Goal: Task Accomplishment & Management: Manage account settings

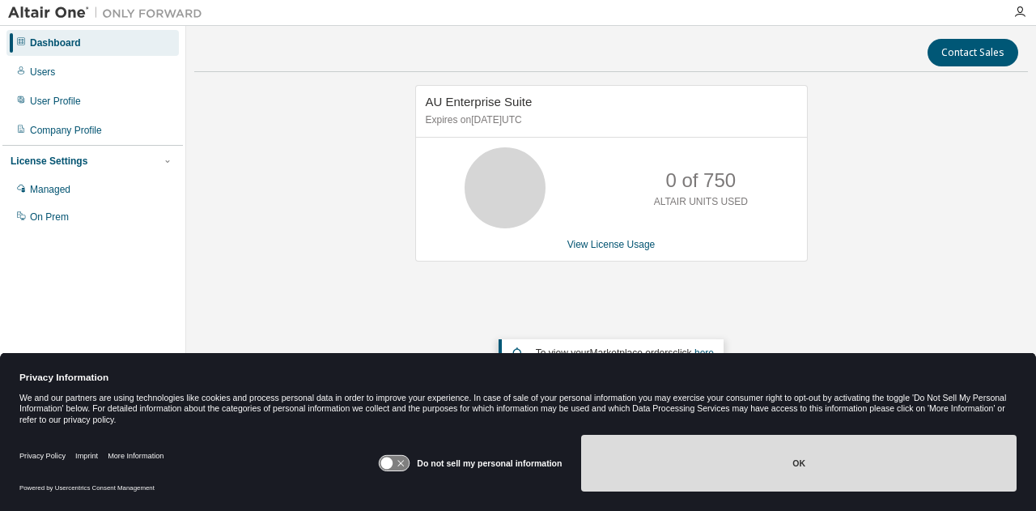
click at [781, 461] on button "OK" at bounding box center [799, 463] width 436 height 57
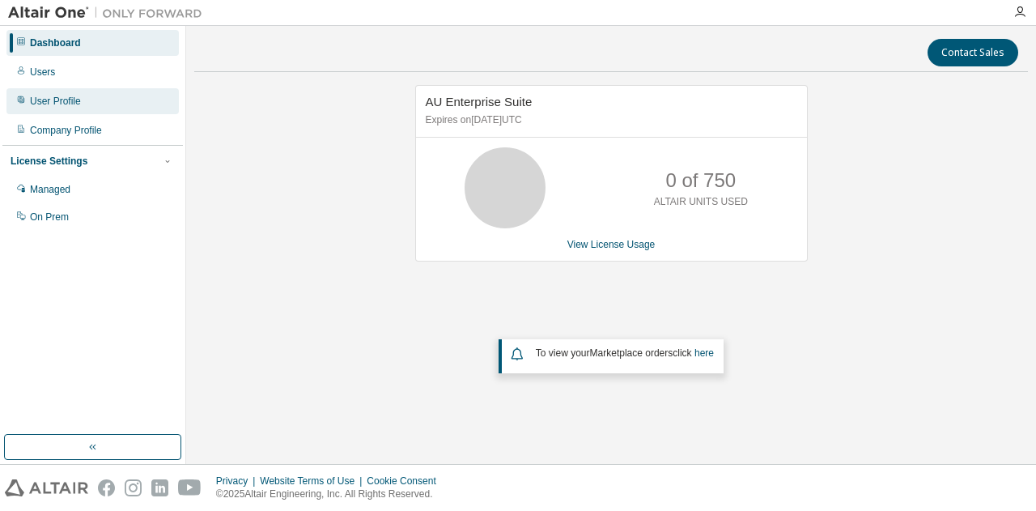
drag, startPoint x: 45, startPoint y: 72, endPoint x: 94, endPoint y: 90, distance: 52.5
click at [45, 72] on div "Users" at bounding box center [42, 72] width 25 height 13
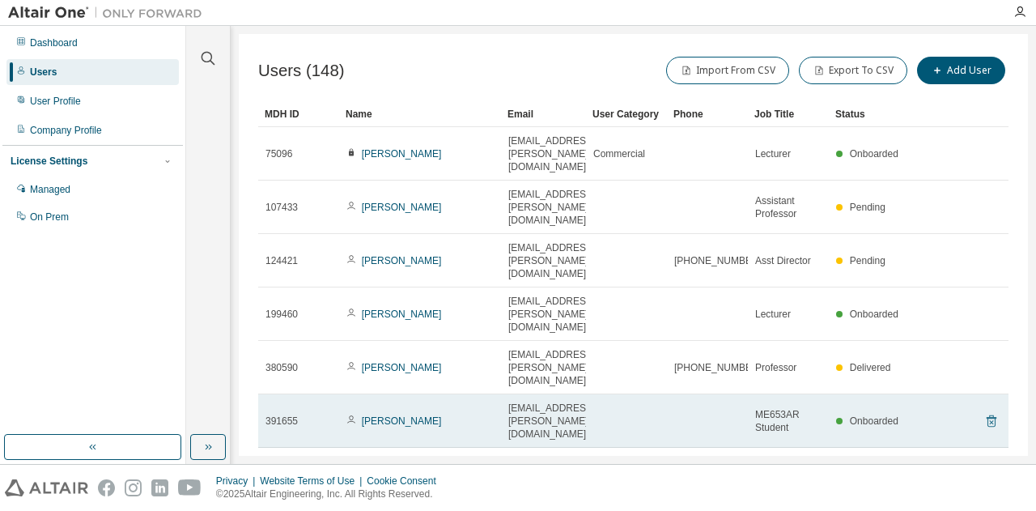
click at [984, 411] on icon at bounding box center [991, 420] width 15 height 19
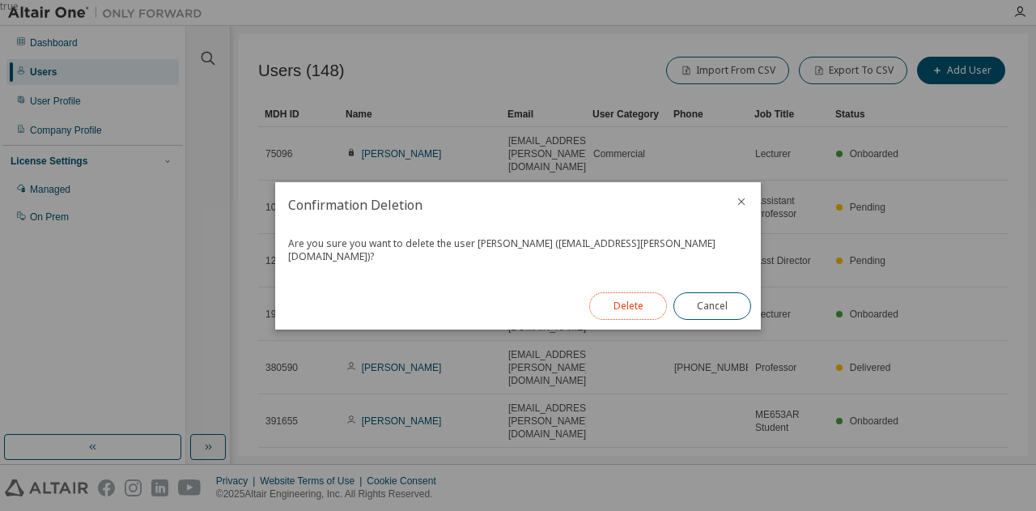
click at [653, 297] on button "Delete" at bounding box center [628, 306] width 78 height 28
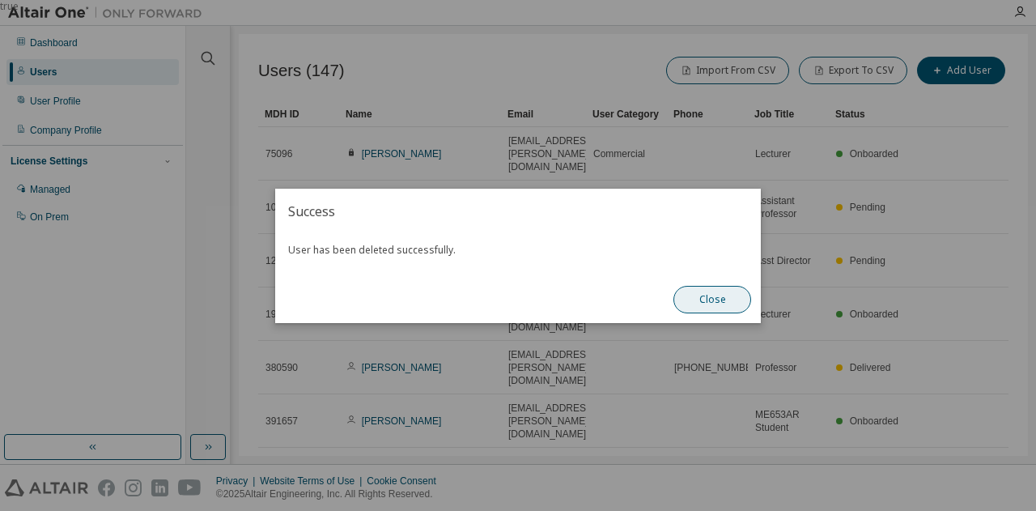
click at [724, 307] on button "Close" at bounding box center [713, 300] width 78 height 28
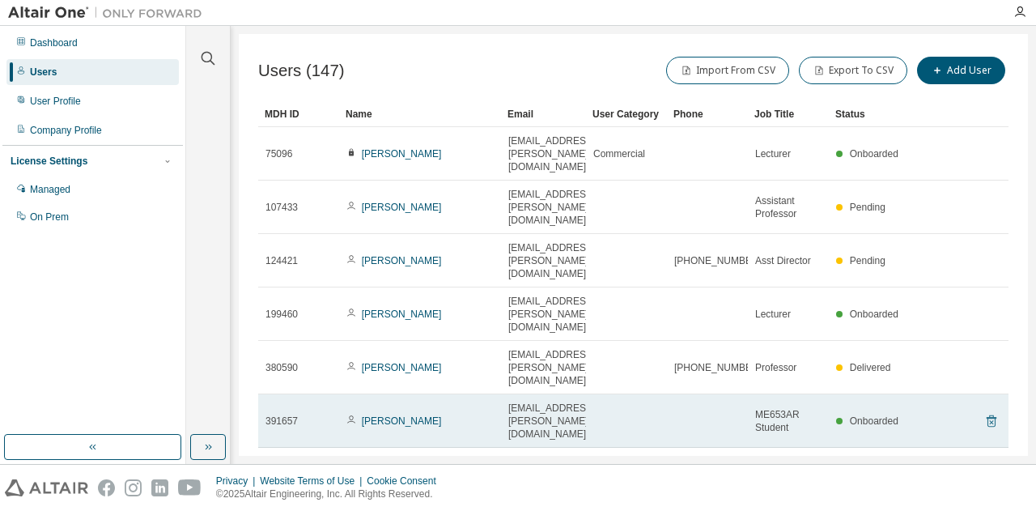
click at [986, 411] on icon at bounding box center [991, 420] width 15 height 19
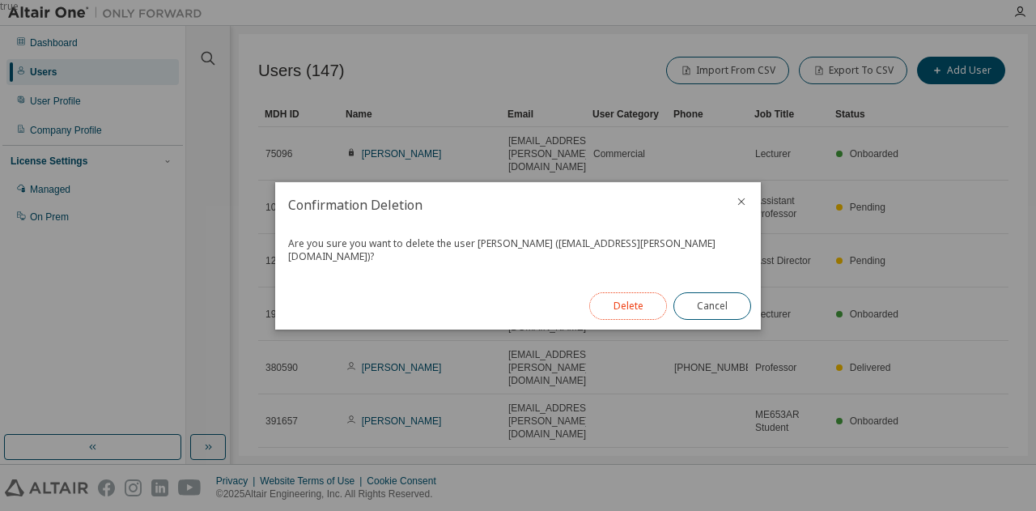
click at [637, 298] on button "Delete" at bounding box center [628, 306] width 78 height 28
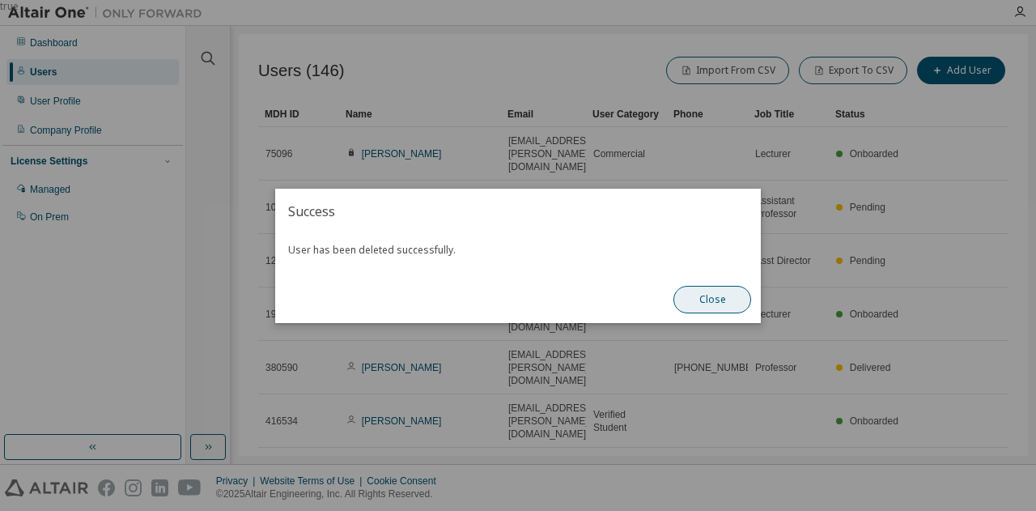
click at [696, 298] on button "Close" at bounding box center [713, 300] width 78 height 28
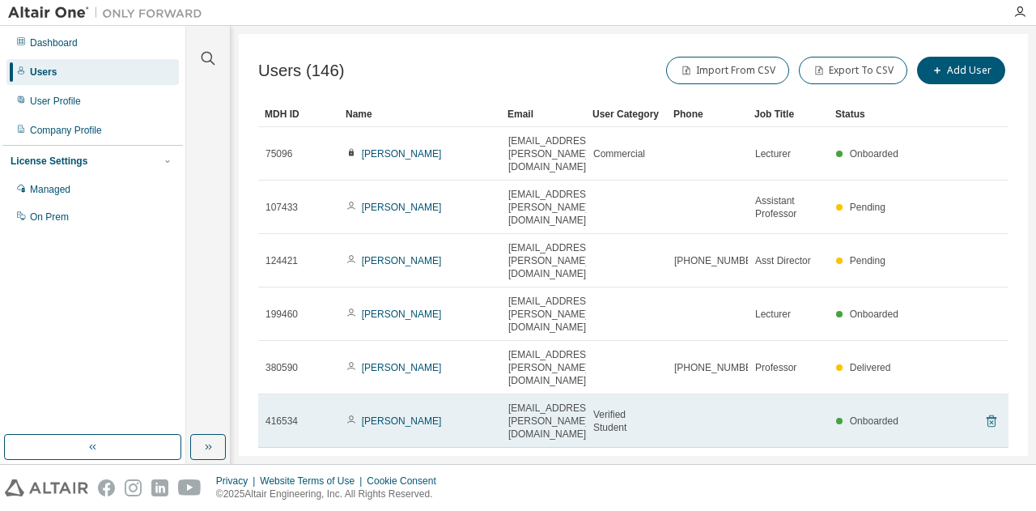
click at [989, 411] on icon at bounding box center [991, 420] width 15 height 19
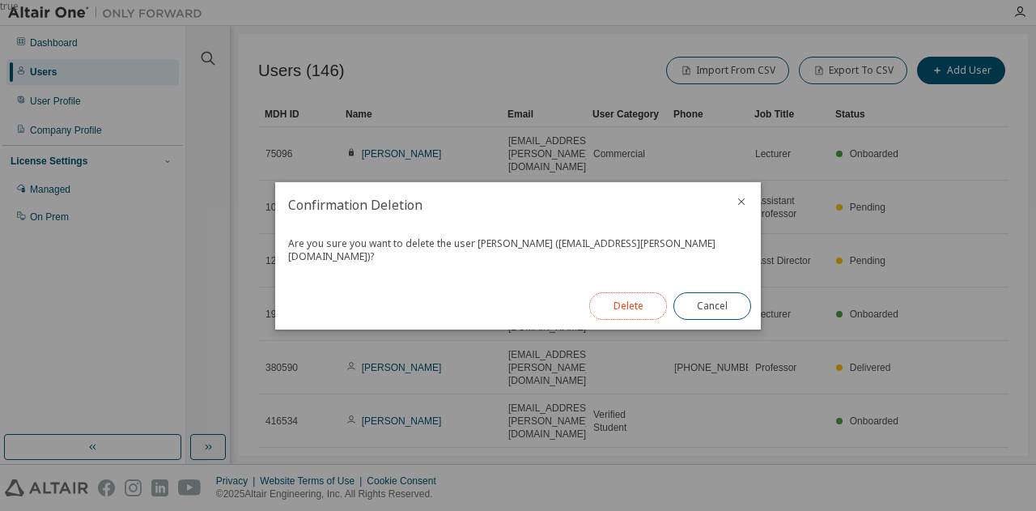
click at [634, 292] on button "Delete" at bounding box center [628, 306] width 78 height 28
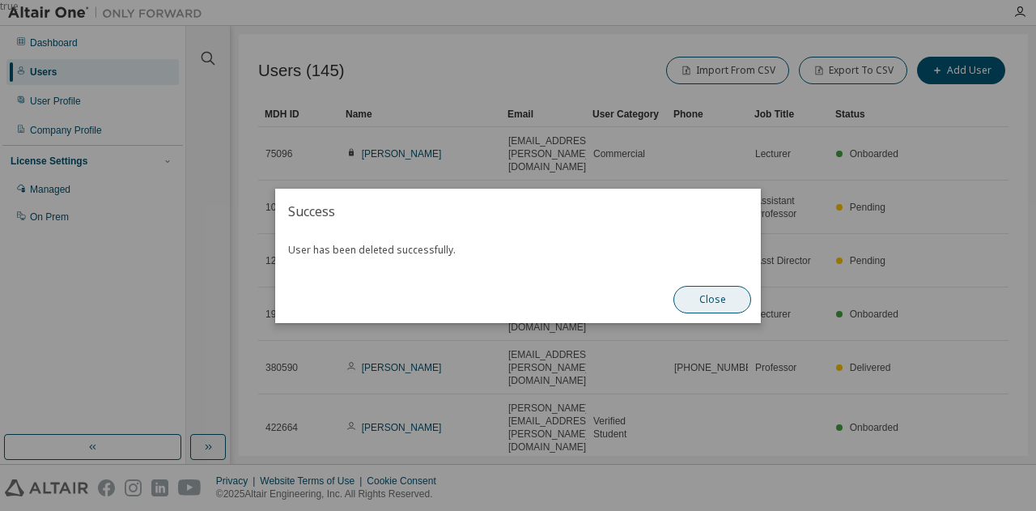
click at [702, 299] on button "Close" at bounding box center [713, 300] width 78 height 28
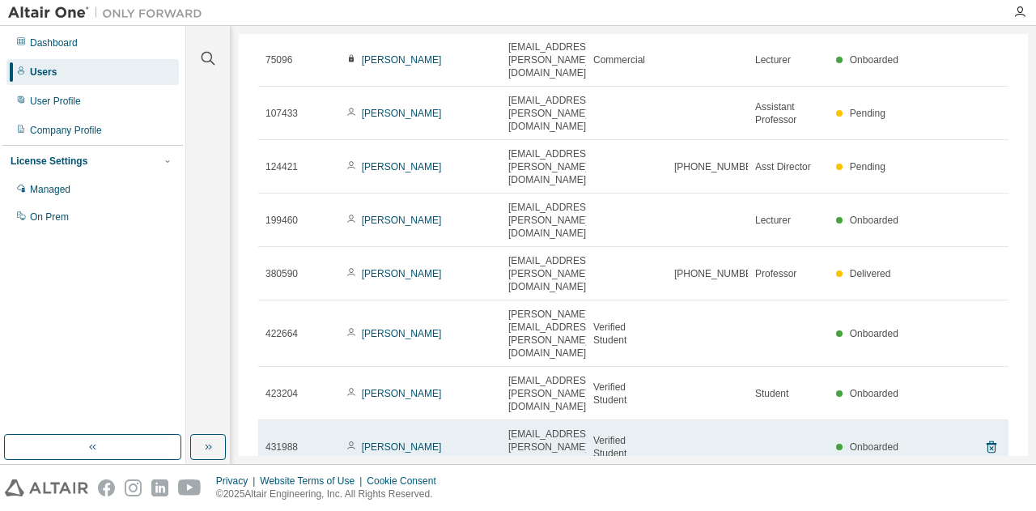
scroll to position [99, 0]
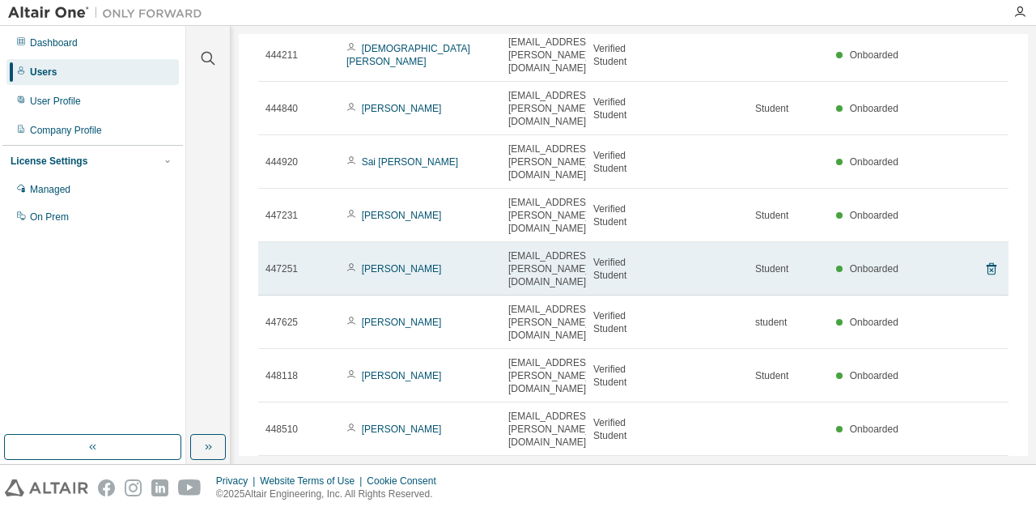
scroll to position [151, 0]
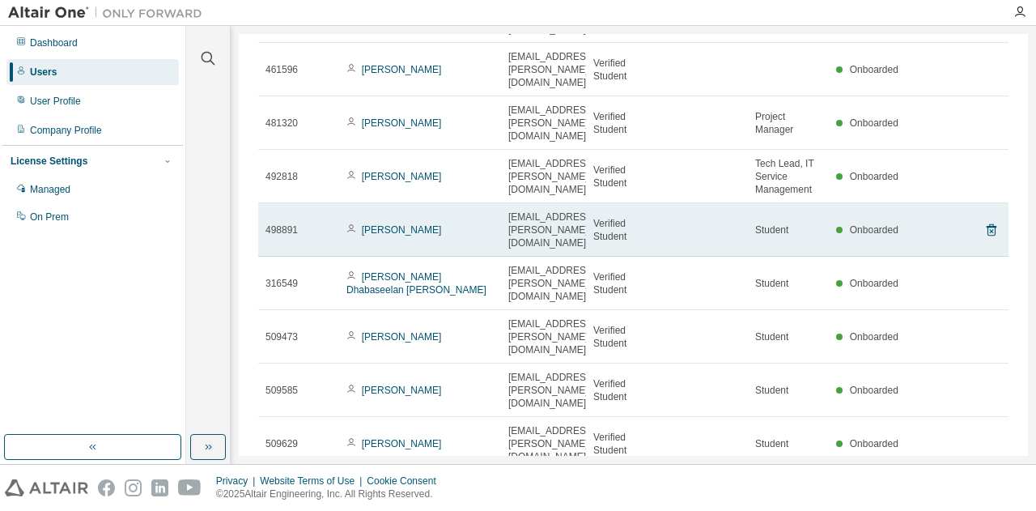
scroll to position [164, 0]
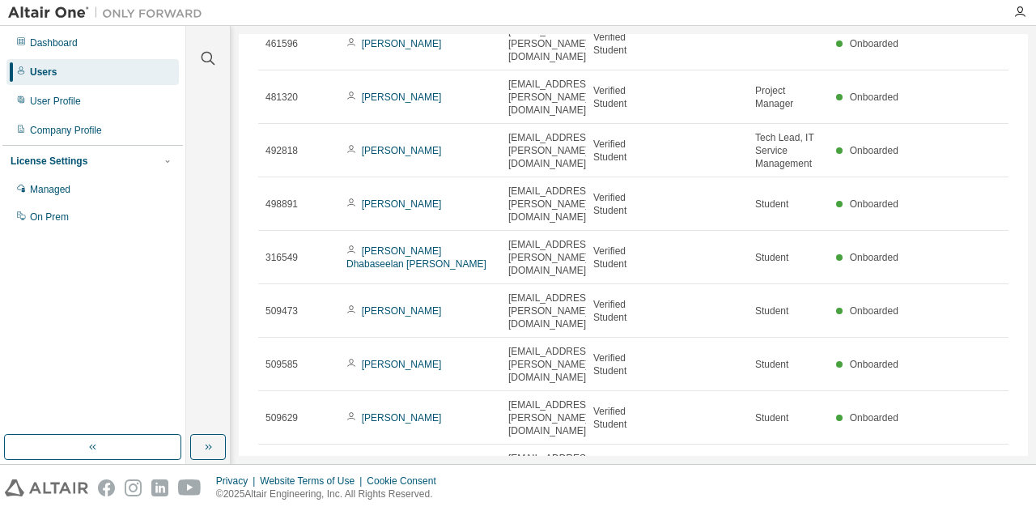
click at [962, 508] on icon "button" at bounding box center [967, 517] width 19 height 19
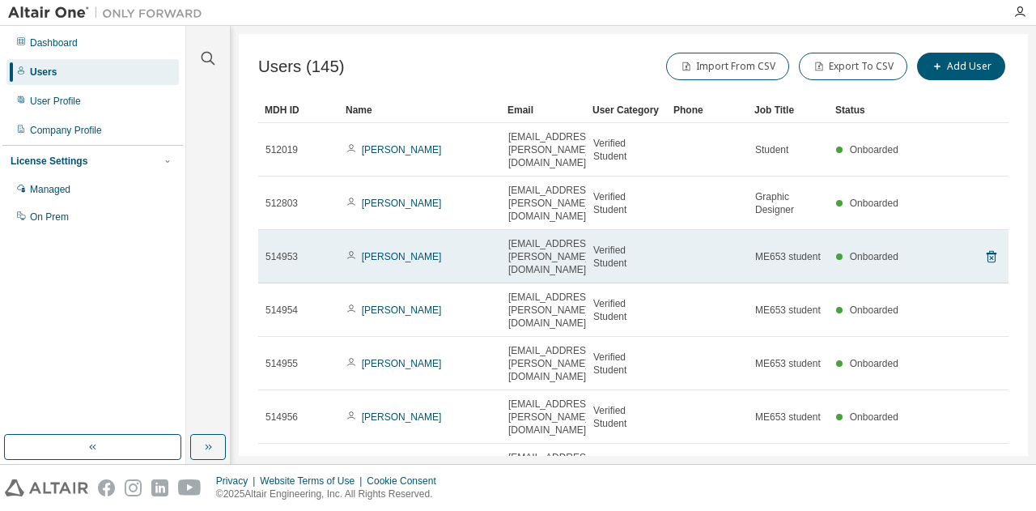
scroll to position [0, 0]
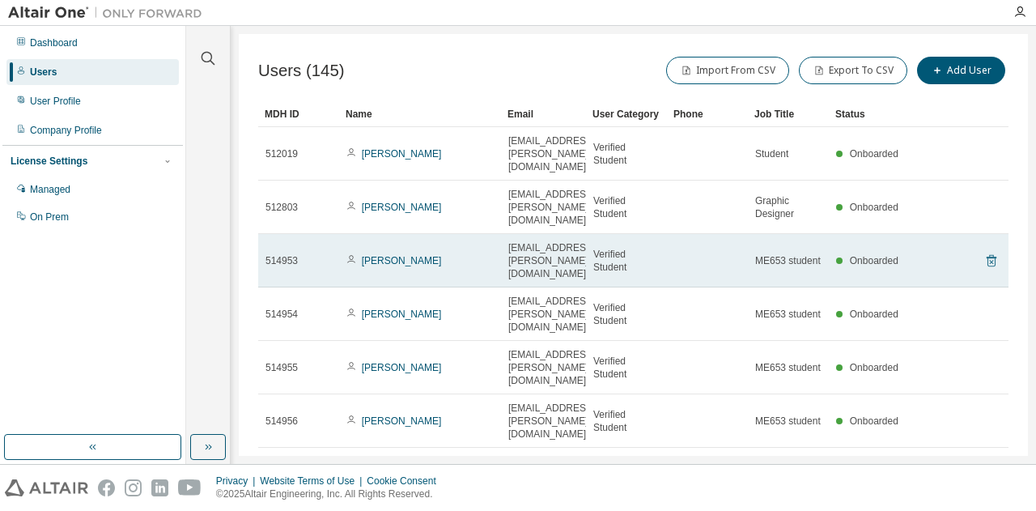
click at [987, 255] on icon at bounding box center [992, 261] width 10 height 12
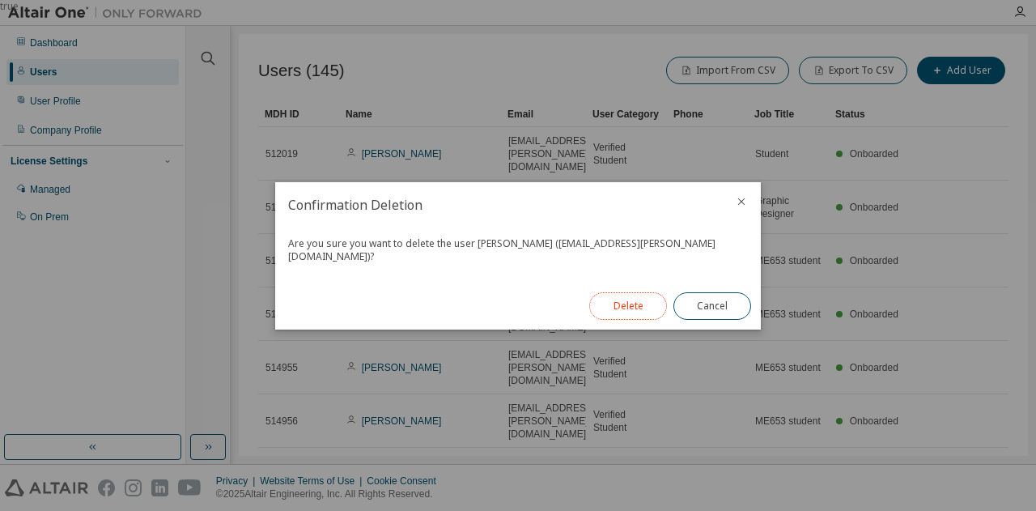
click at [634, 303] on button "Delete" at bounding box center [628, 306] width 78 height 28
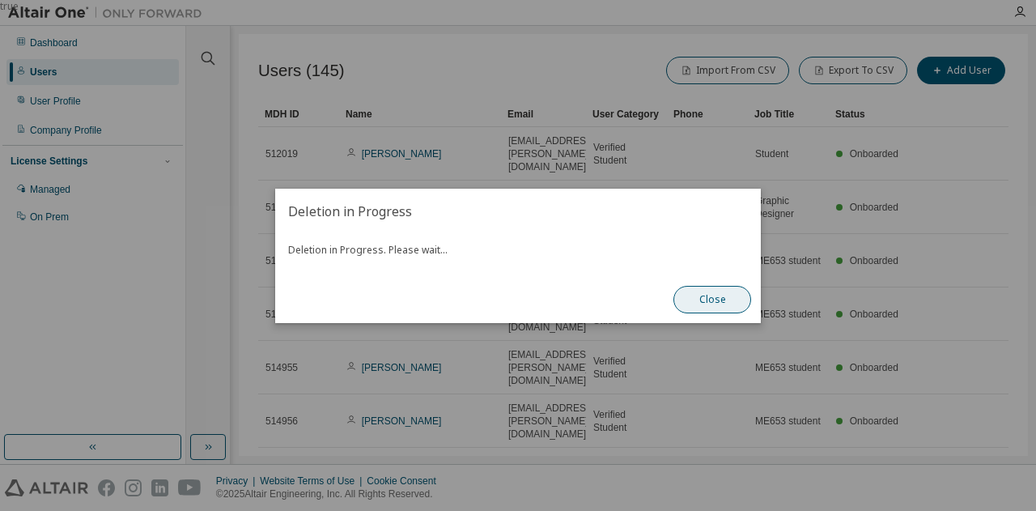
click at [723, 298] on button "Close" at bounding box center [713, 300] width 78 height 28
click at [701, 299] on button "Close" at bounding box center [713, 300] width 78 height 28
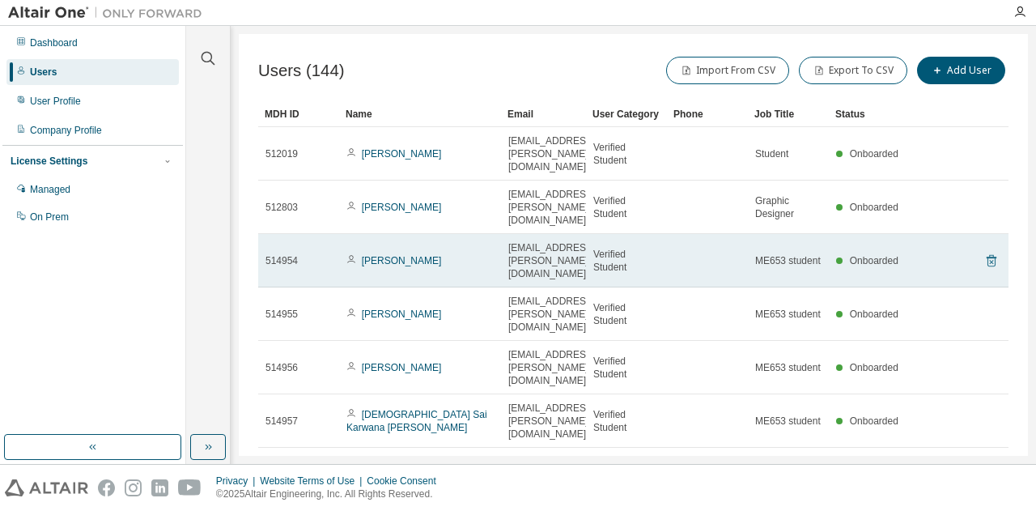
click at [988, 255] on icon at bounding box center [992, 261] width 10 height 12
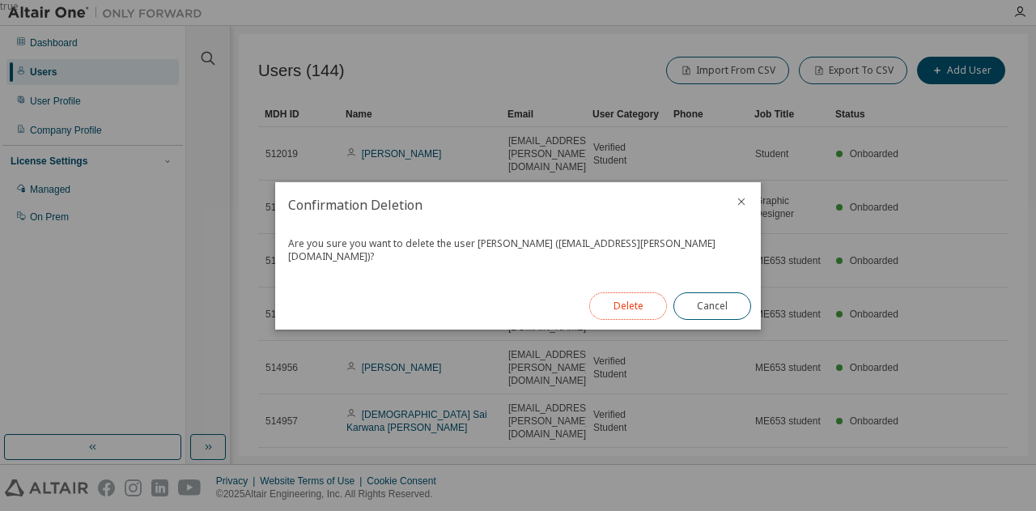
click at [624, 294] on button "Delete" at bounding box center [628, 306] width 78 height 28
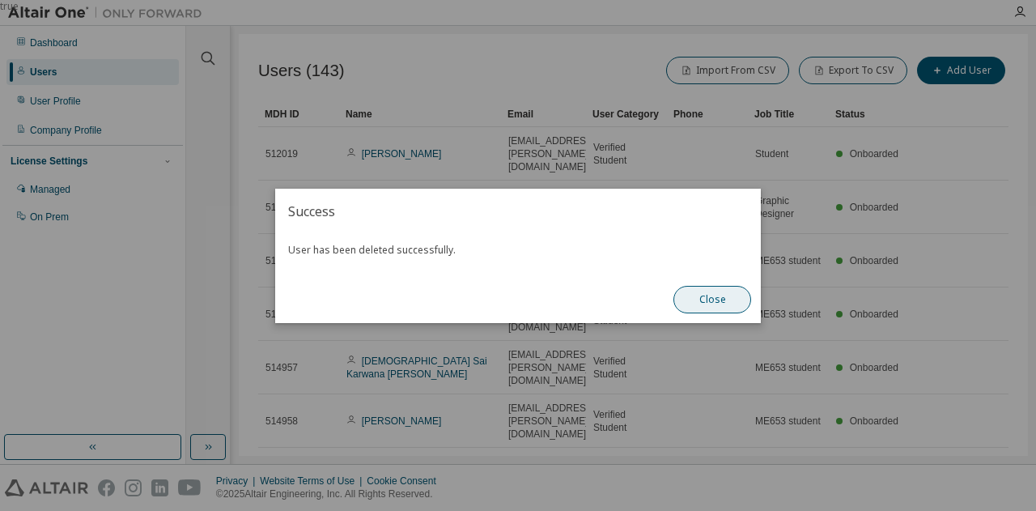
click at [718, 294] on button "Close" at bounding box center [713, 300] width 78 height 28
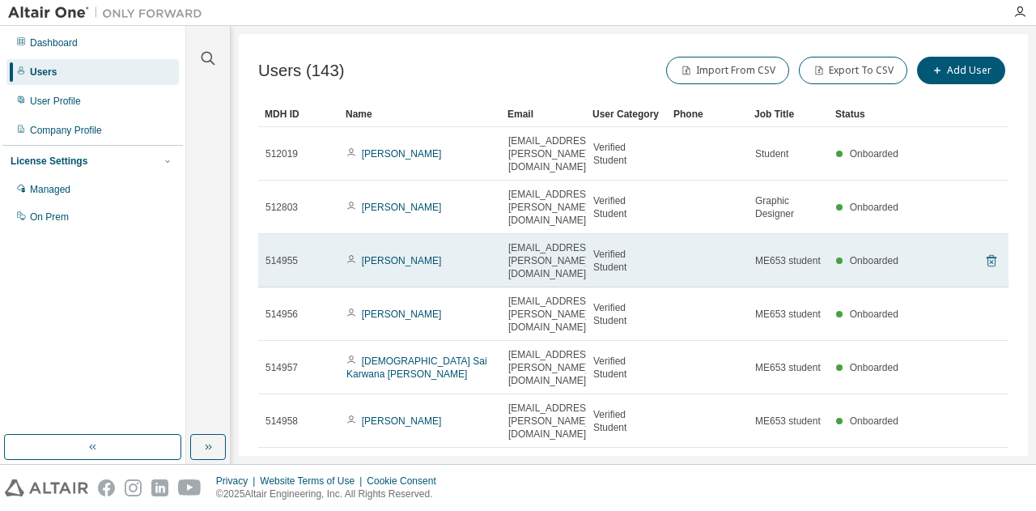
click at [988, 251] on icon at bounding box center [991, 260] width 15 height 19
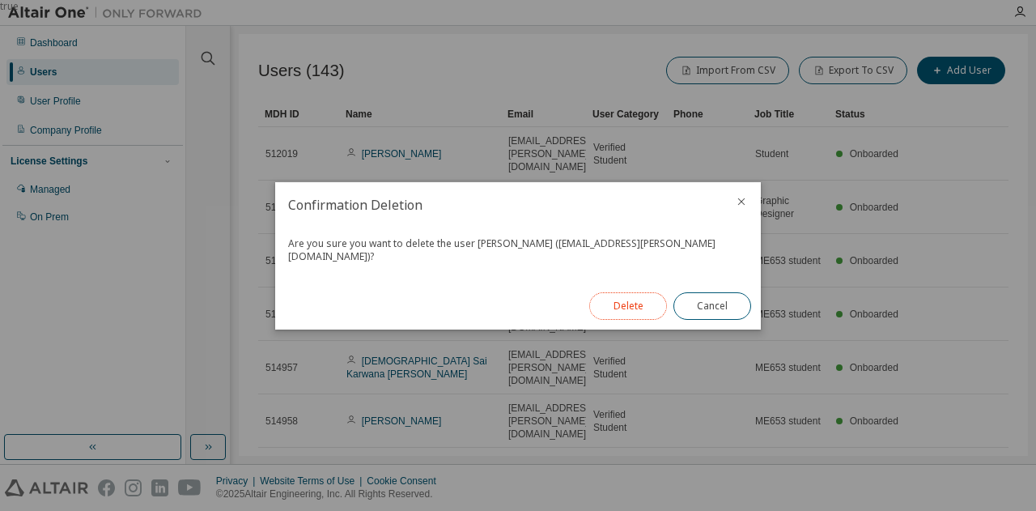
click at [627, 296] on button "Delete" at bounding box center [628, 306] width 78 height 28
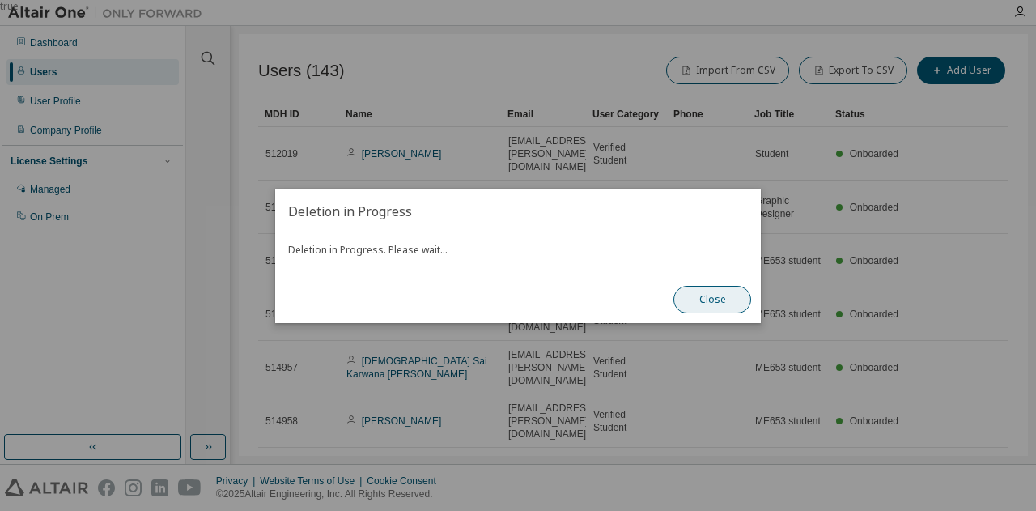
click at [717, 302] on button "Close" at bounding box center [713, 300] width 78 height 28
click at [714, 296] on button "Close" at bounding box center [713, 300] width 78 height 28
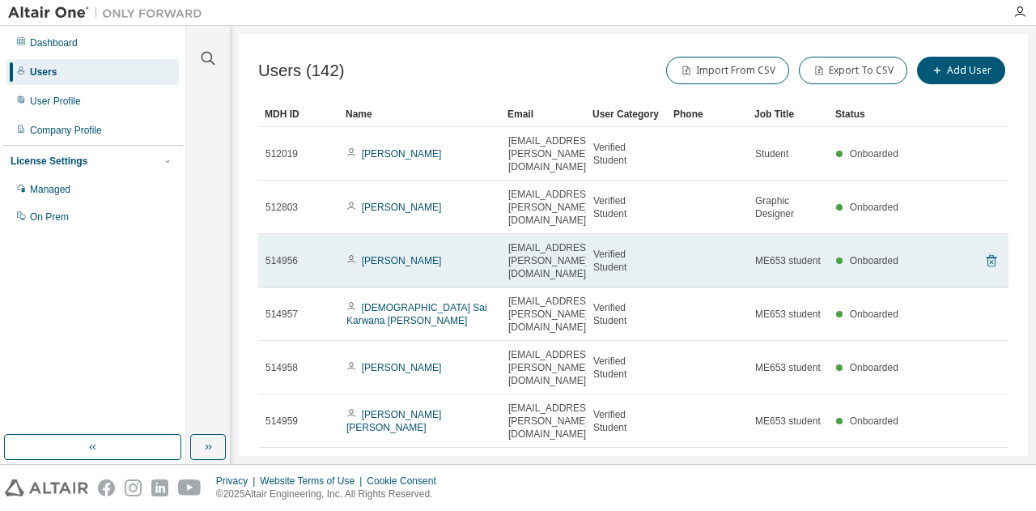
click at [987, 255] on icon at bounding box center [992, 261] width 10 height 12
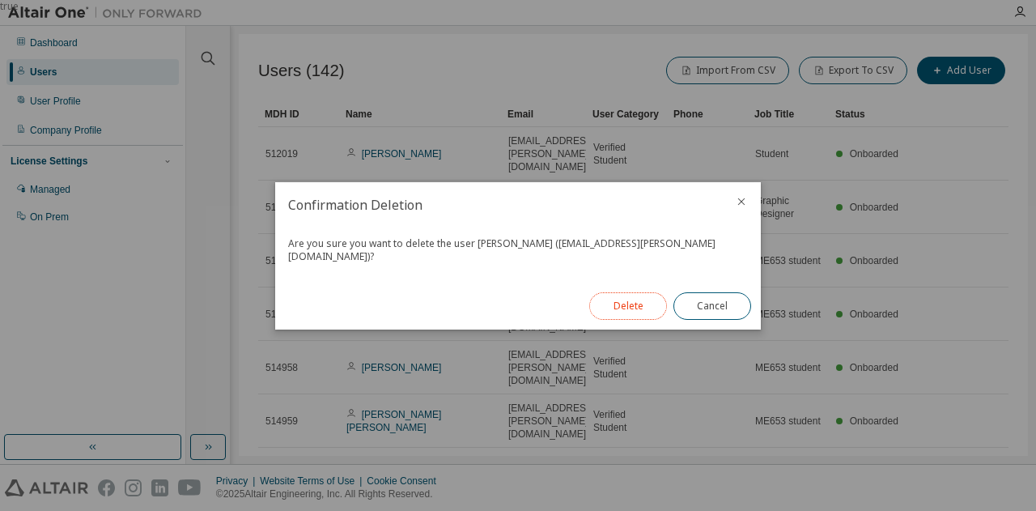
click at [627, 292] on button "Delete" at bounding box center [628, 306] width 78 height 28
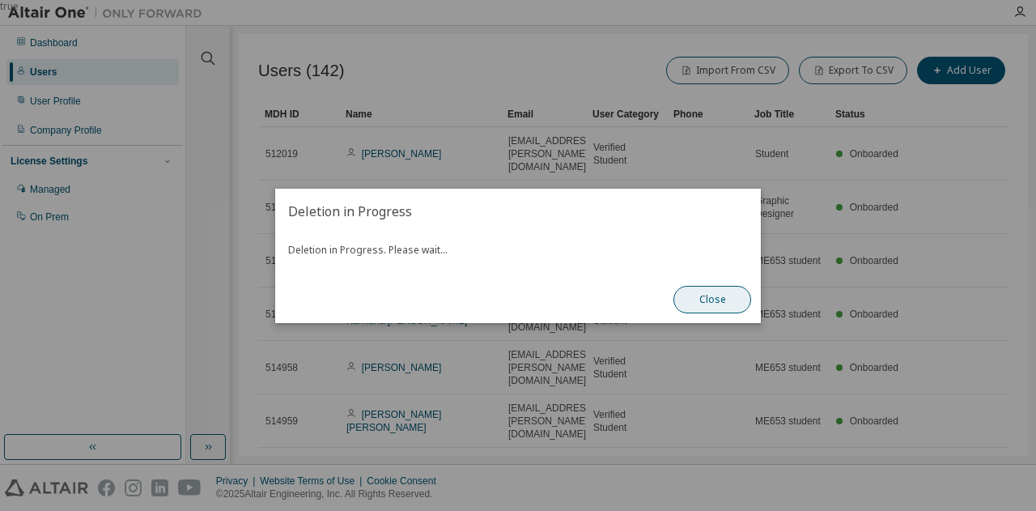
click at [725, 307] on button "Close" at bounding box center [713, 300] width 78 height 28
click at [713, 294] on button "Close" at bounding box center [713, 300] width 78 height 28
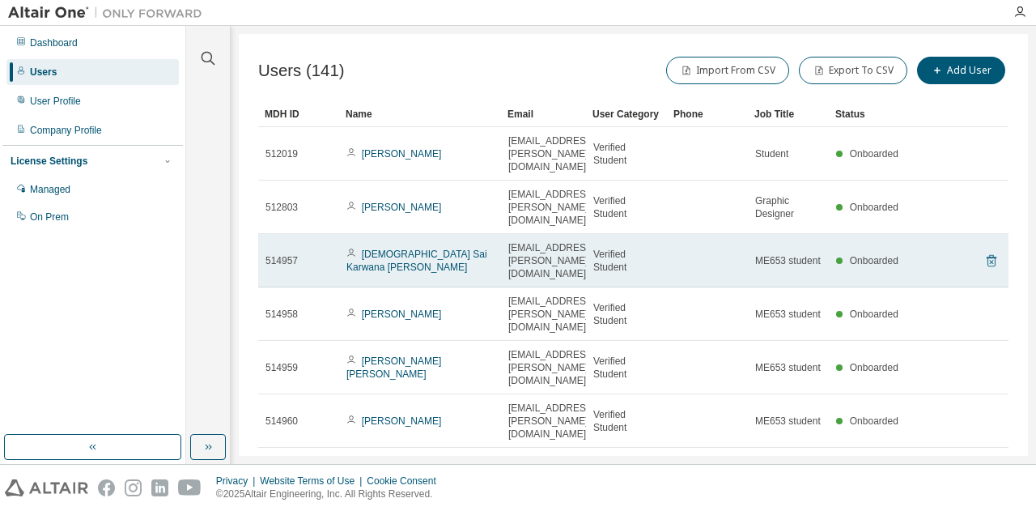
click at [987, 255] on icon at bounding box center [992, 261] width 10 height 12
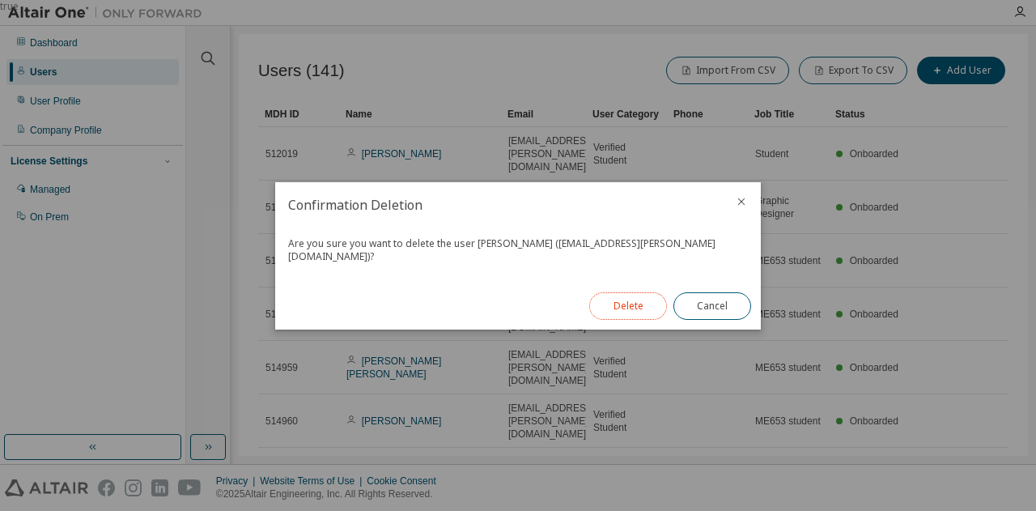
click at [635, 301] on button "Delete" at bounding box center [628, 306] width 78 height 28
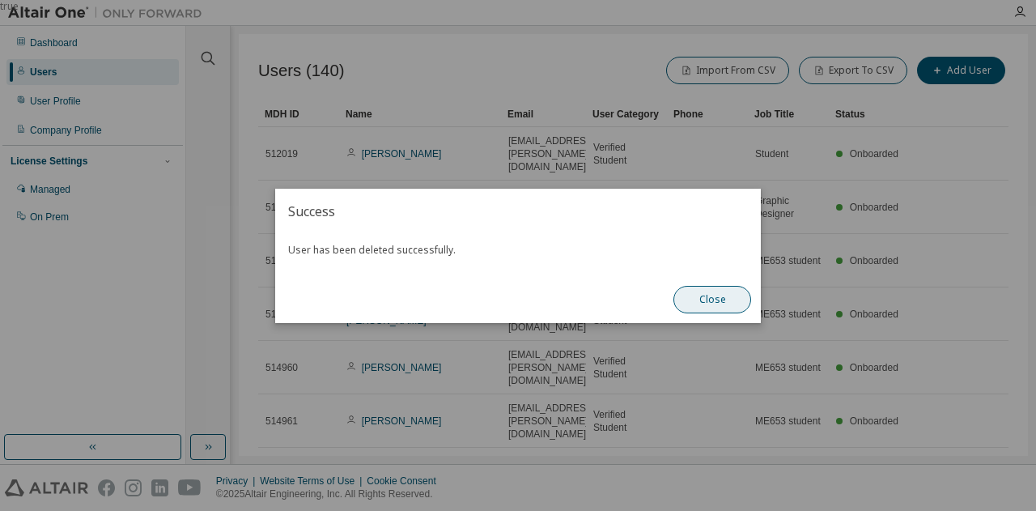
click at [712, 300] on button "Close" at bounding box center [713, 300] width 78 height 28
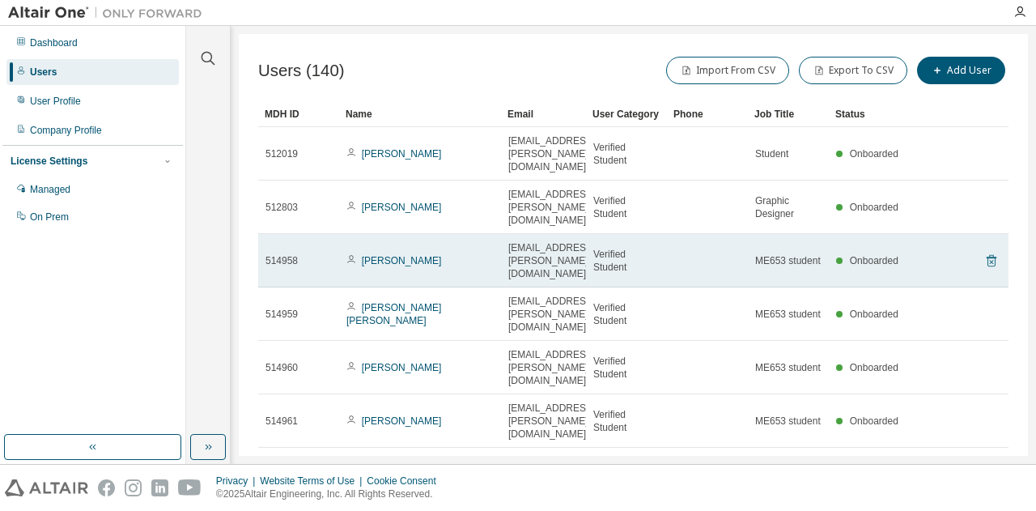
click at [987, 255] on icon at bounding box center [992, 261] width 10 height 12
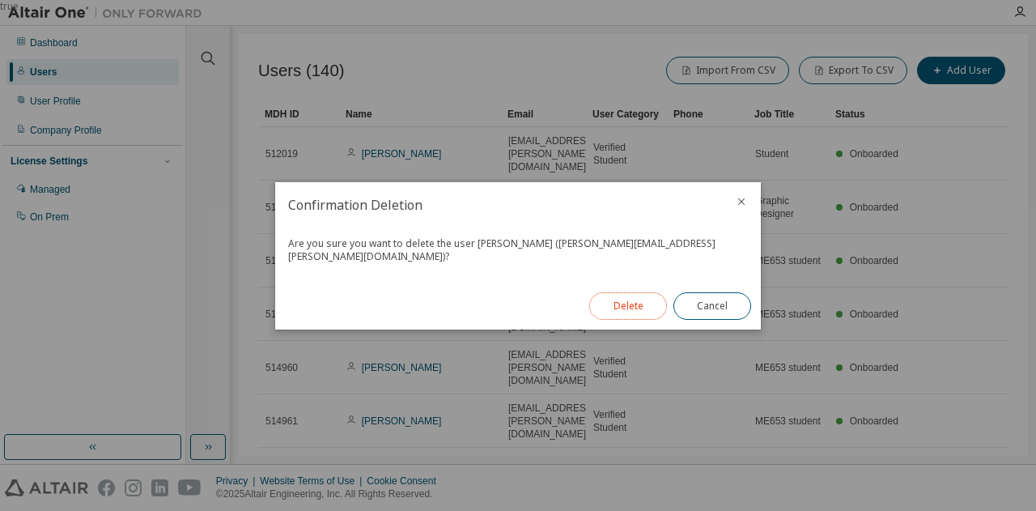
click at [619, 297] on button "Delete" at bounding box center [628, 306] width 78 height 28
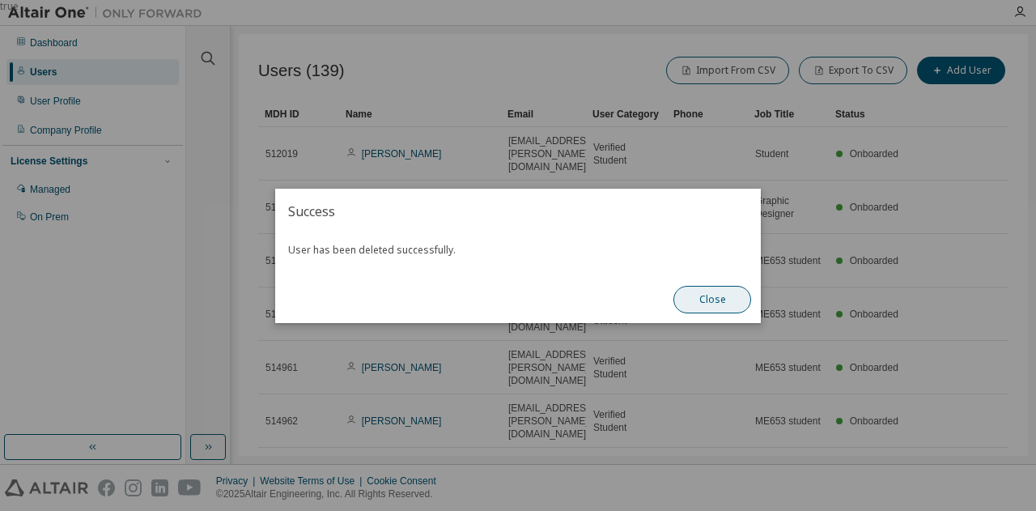
click at [695, 302] on button "Close" at bounding box center [713, 300] width 78 height 28
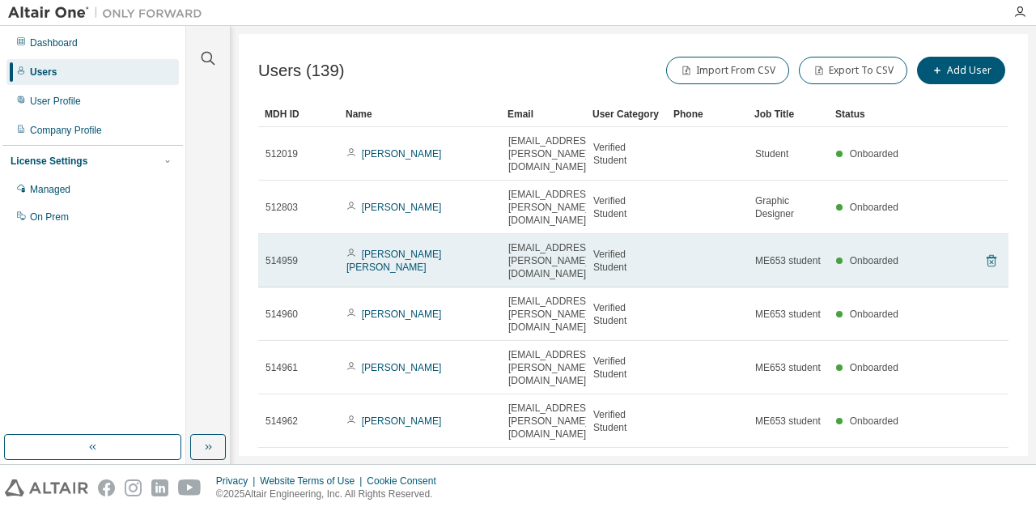
click at [987, 255] on icon at bounding box center [992, 261] width 10 height 12
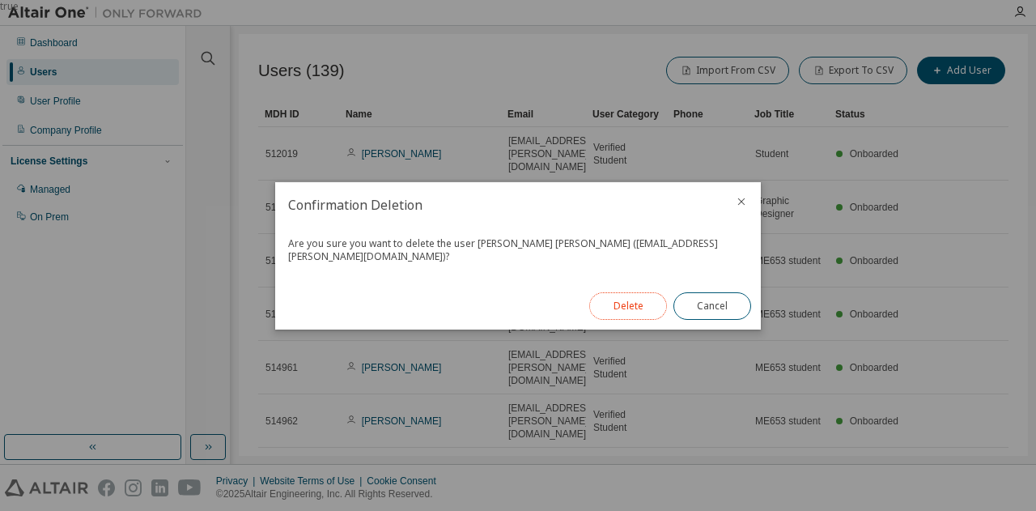
click at [629, 296] on button "Delete" at bounding box center [628, 306] width 78 height 28
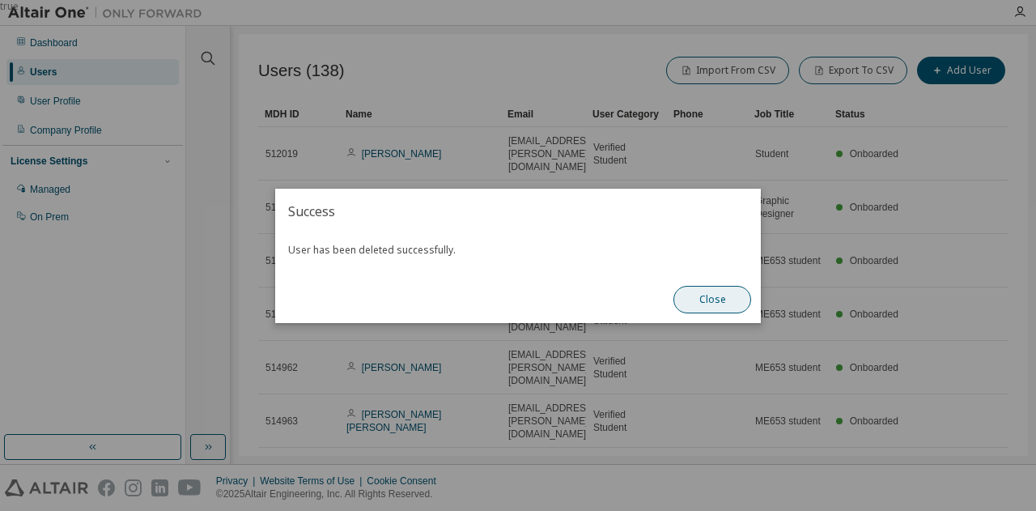
click at [708, 304] on button "Close" at bounding box center [713, 300] width 78 height 28
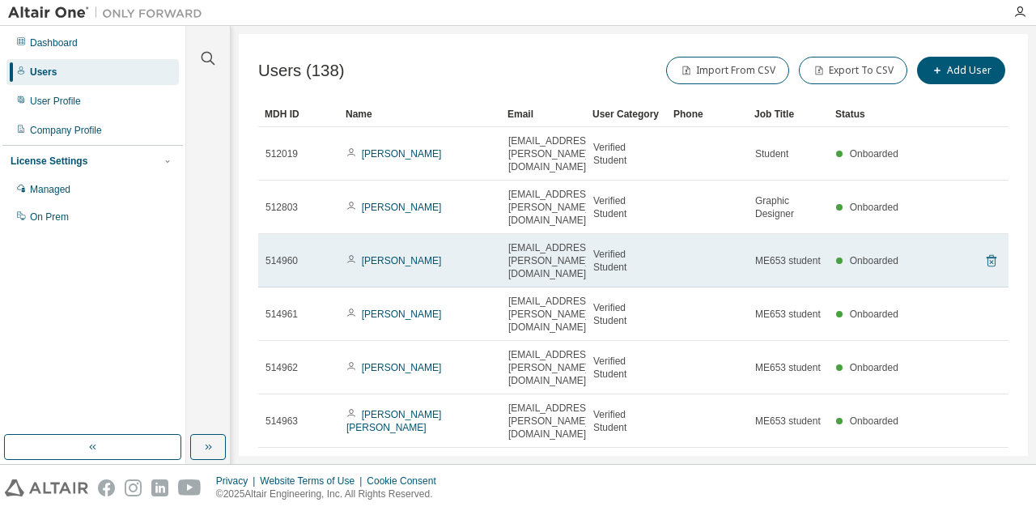
click at [987, 255] on icon at bounding box center [992, 261] width 10 height 12
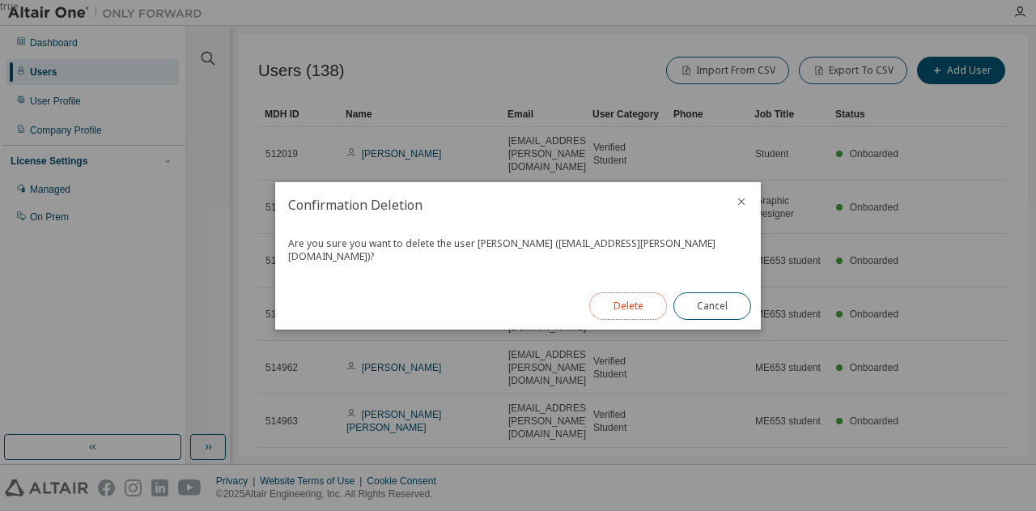
click at [633, 298] on button "Delete" at bounding box center [628, 306] width 78 height 28
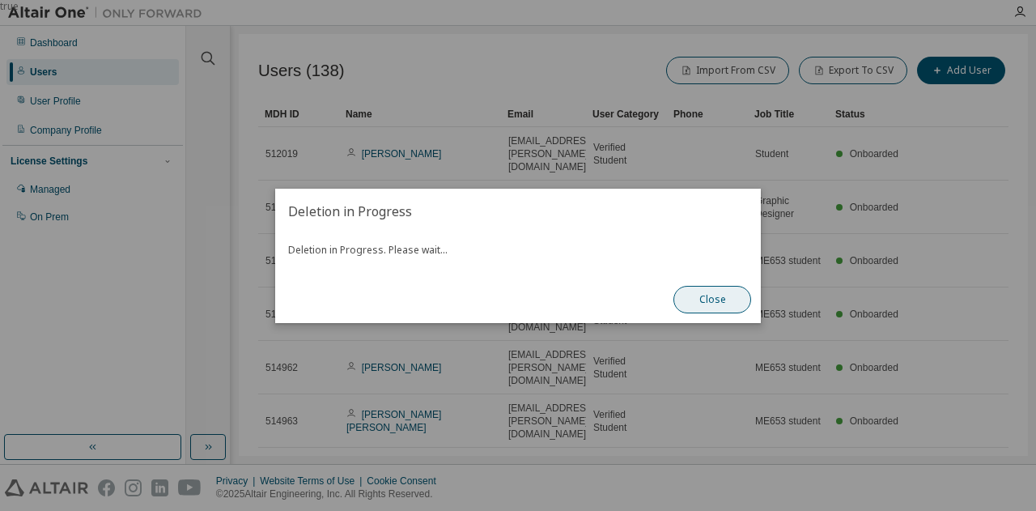
click at [695, 305] on button "Close" at bounding box center [713, 300] width 78 height 28
click at [694, 304] on button "Close" at bounding box center [713, 300] width 78 height 28
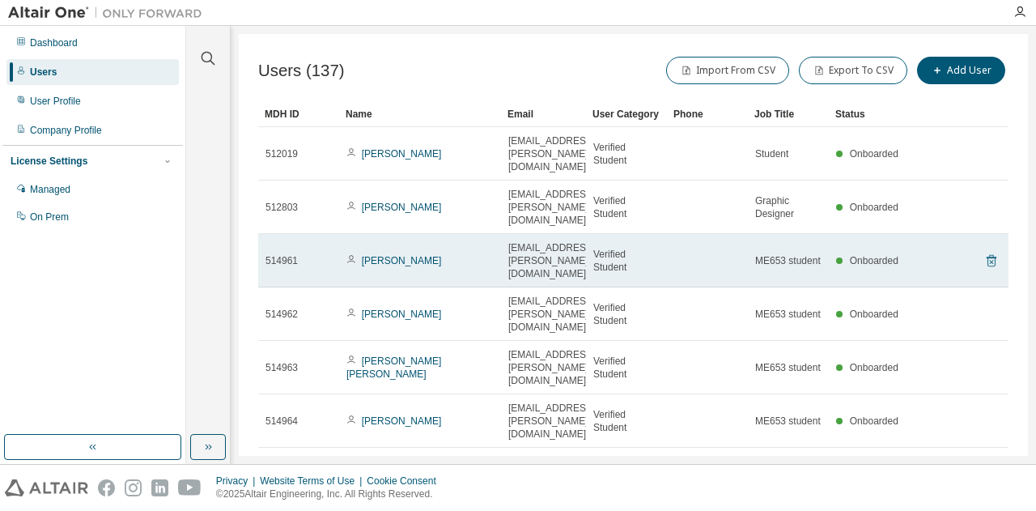
click at [989, 251] on icon at bounding box center [991, 260] width 15 height 19
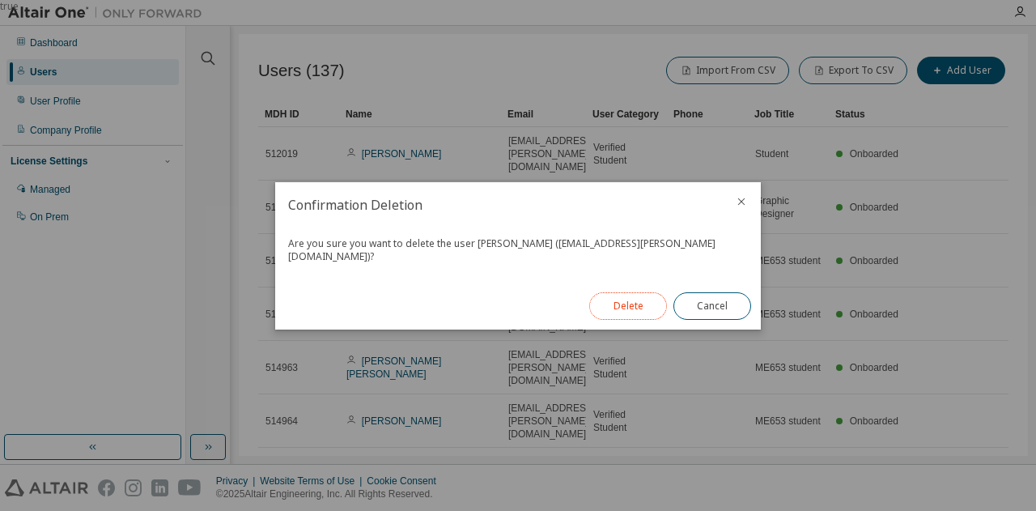
click at [627, 300] on button "Delete" at bounding box center [628, 306] width 78 height 28
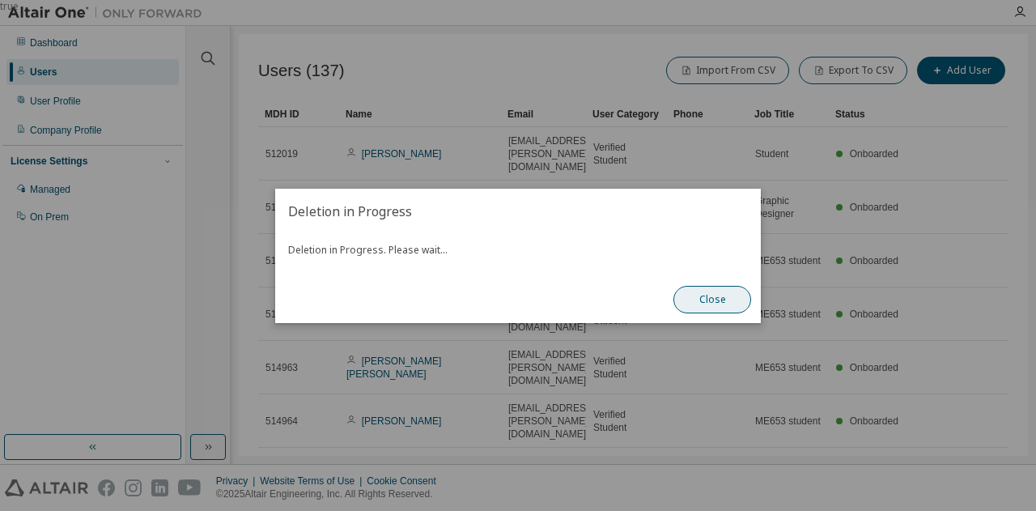
click at [712, 296] on button "Close" at bounding box center [713, 300] width 78 height 28
click at [704, 303] on button "Close" at bounding box center [713, 300] width 78 height 28
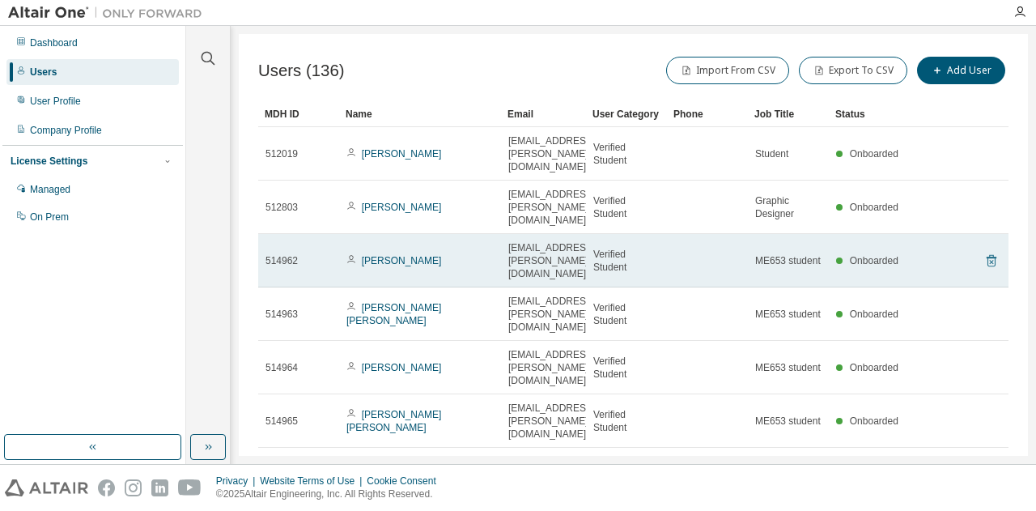
click at [987, 255] on icon at bounding box center [992, 261] width 10 height 12
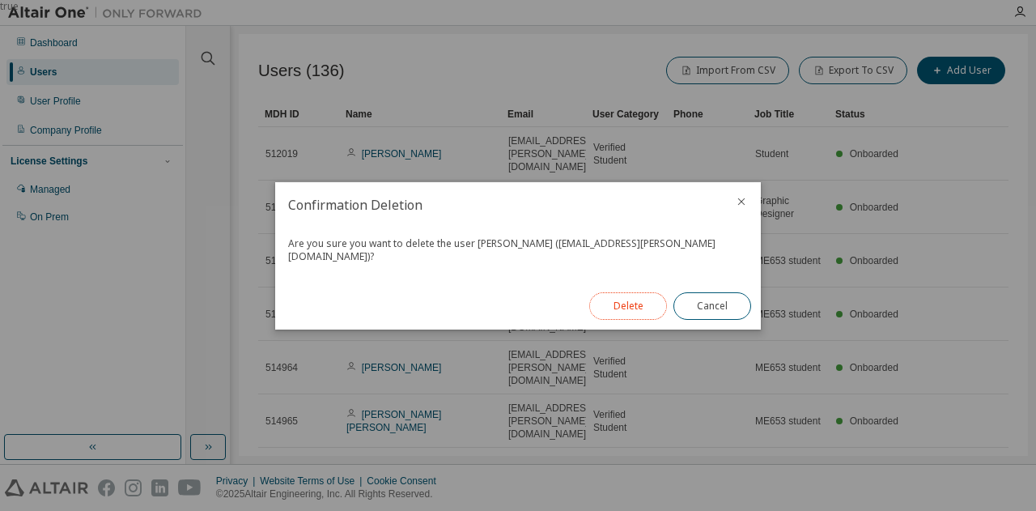
click at [615, 292] on button "Delete" at bounding box center [628, 306] width 78 height 28
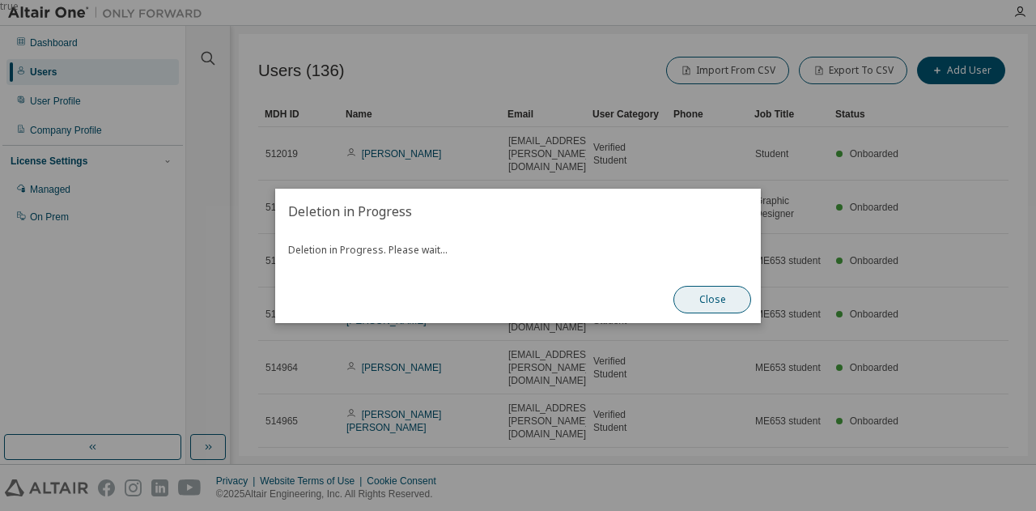
click at [721, 300] on button "Close" at bounding box center [713, 300] width 78 height 28
click at [713, 304] on button "Close" at bounding box center [713, 300] width 78 height 28
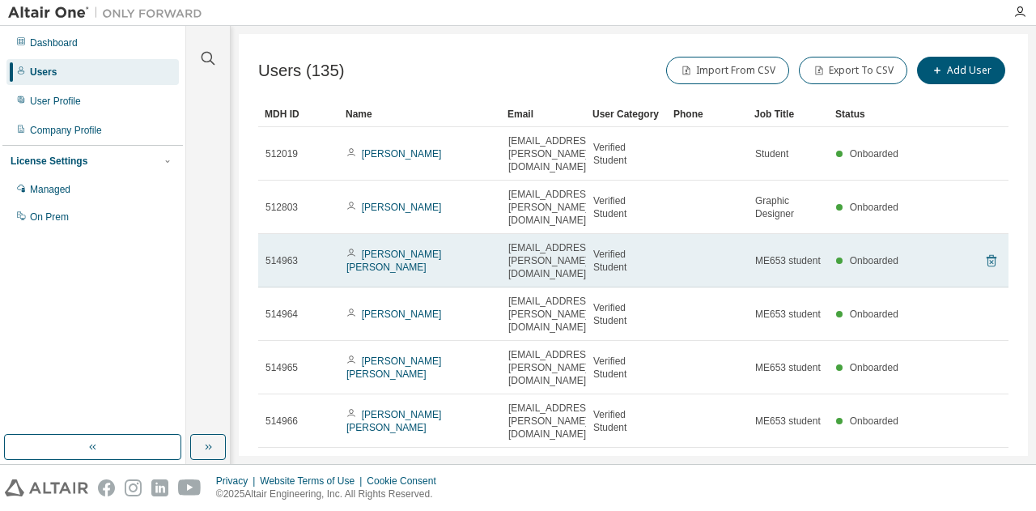
click at [984, 251] on icon at bounding box center [991, 260] width 15 height 19
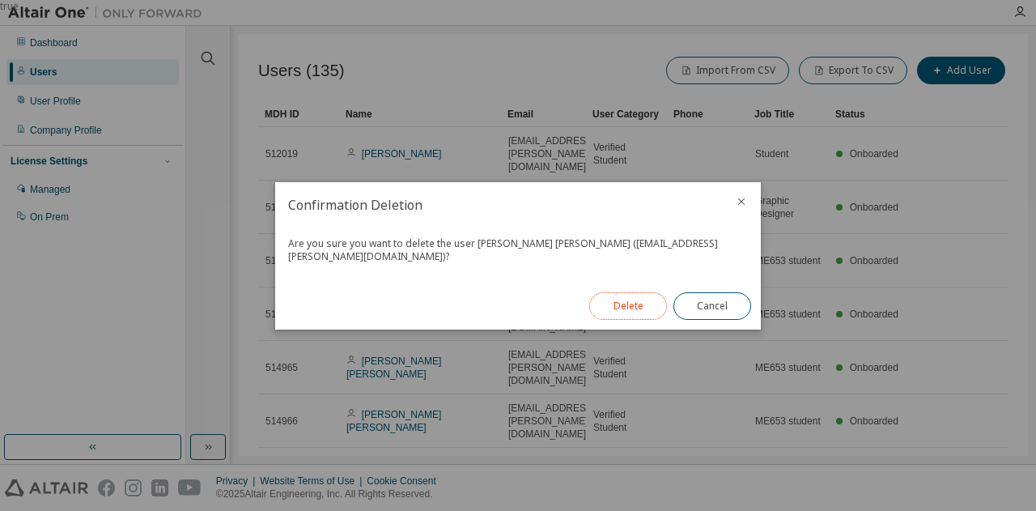
click at [636, 292] on button "Delete" at bounding box center [628, 306] width 78 height 28
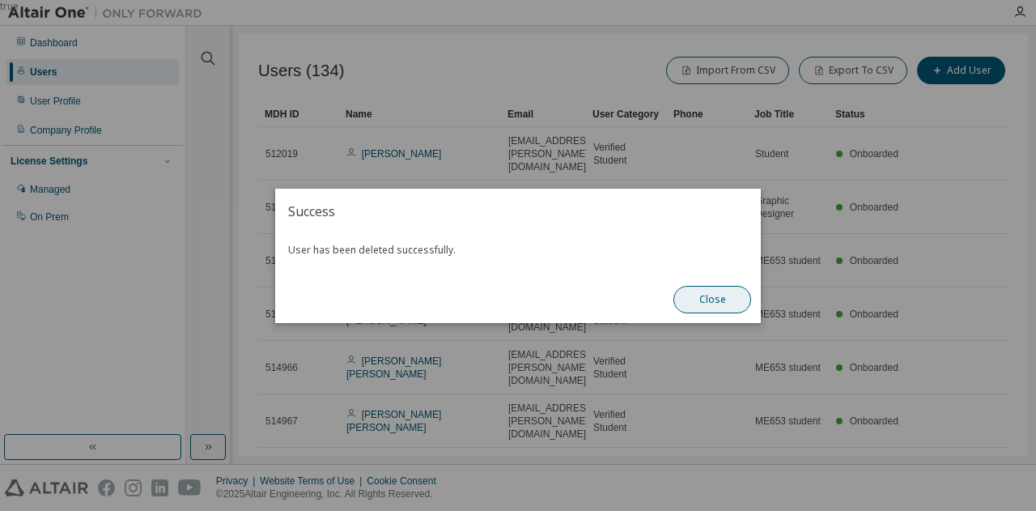
click at [700, 308] on button "Close" at bounding box center [713, 300] width 78 height 28
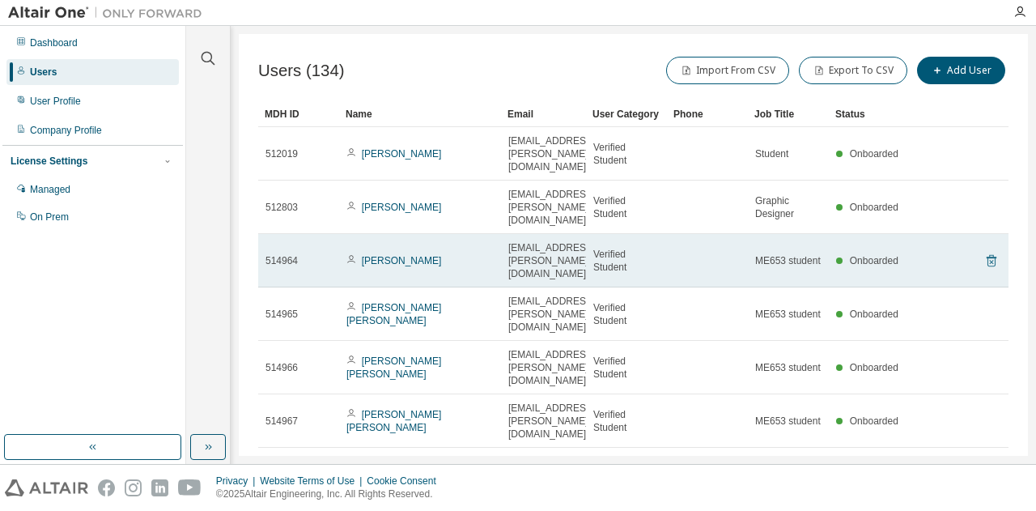
click at [988, 255] on icon at bounding box center [992, 261] width 10 height 12
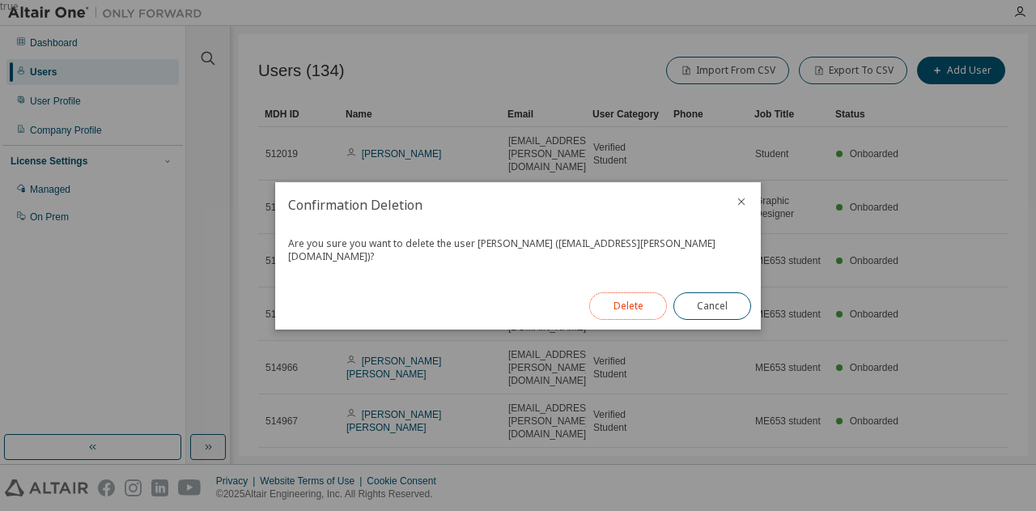
click at [642, 303] on button "Delete" at bounding box center [628, 306] width 78 height 28
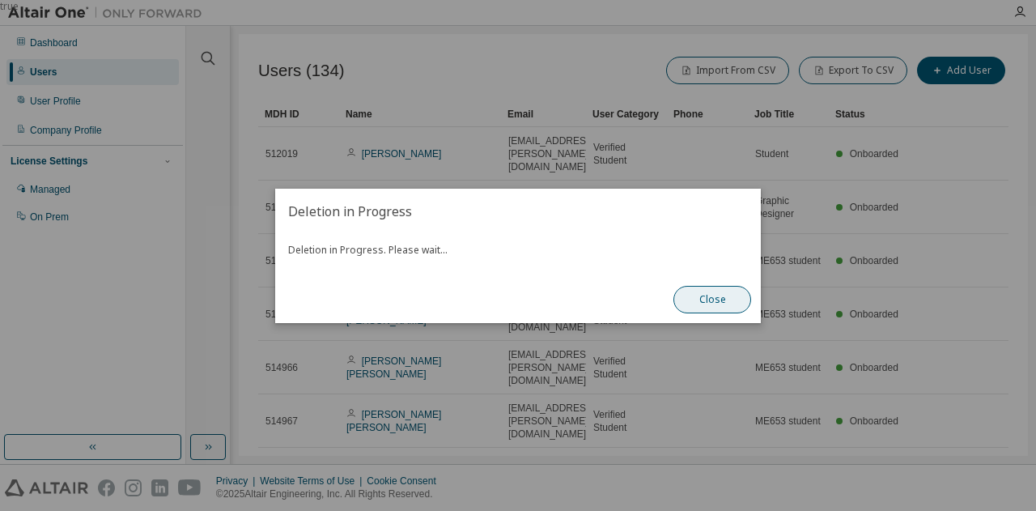
click at [706, 301] on button "Close" at bounding box center [713, 300] width 78 height 28
click at [706, 294] on button "Close" at bounding box center [713, 300] width 78 height 28
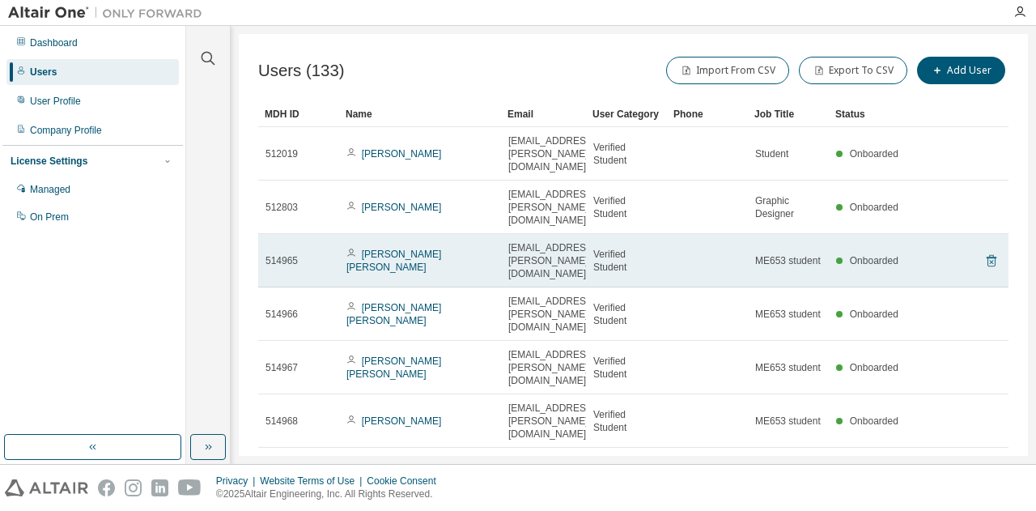
click at [984, 251] on icon at bounding box center [991, 260] width 15 height 19
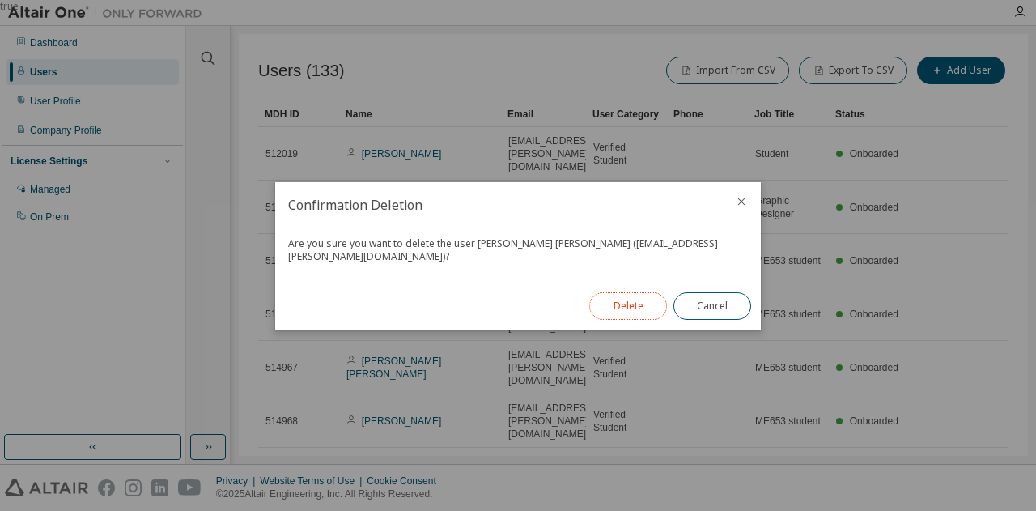
click at [612, 294] on button "Delete" at bounding box center [628, 306] width 78 height 28
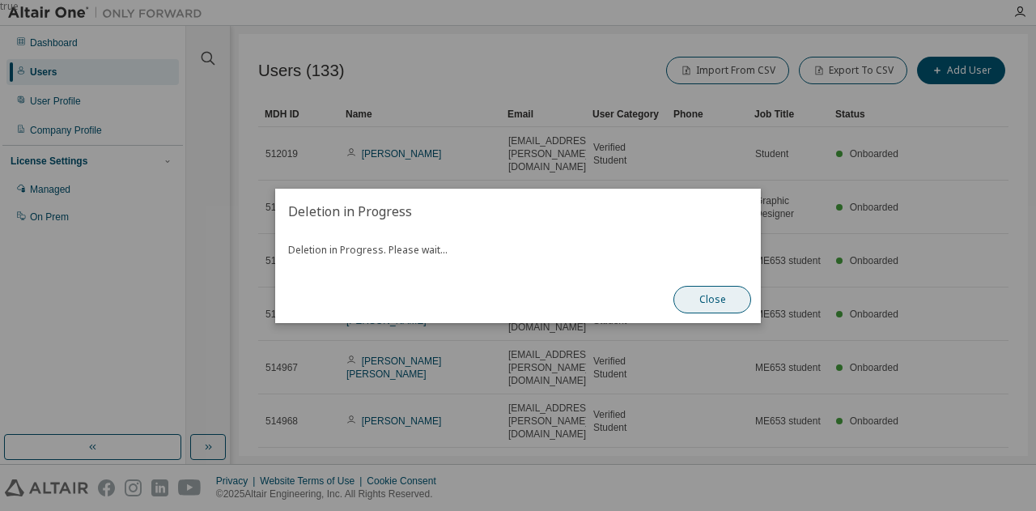
click at [703, 290] on button "Close" at bounding box center [713, 300] width 78 height 28
click at [707, 296] on button "Close" at bounding box center [713, 300] width 78 height 28
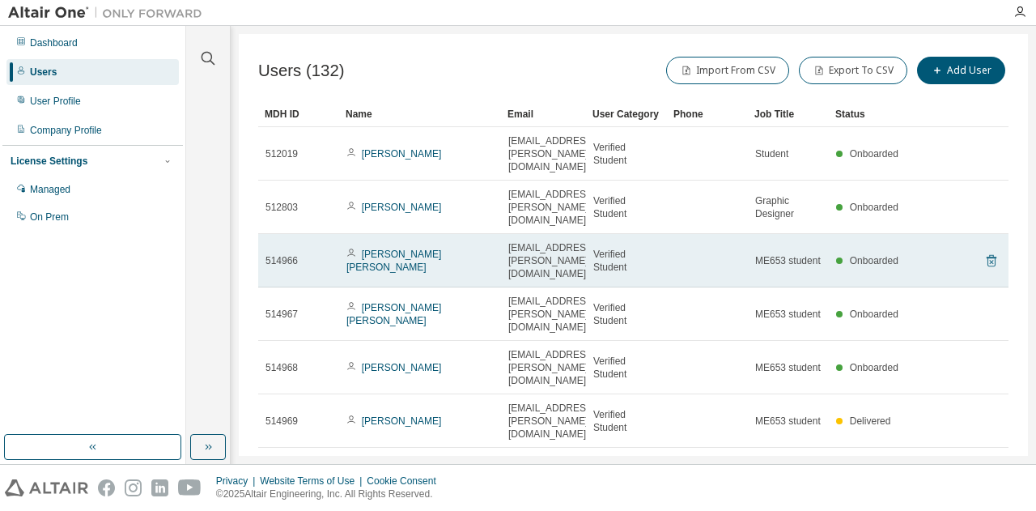
click at [984, 251] on icon at bounding box center [991, 260] width 15 height 19
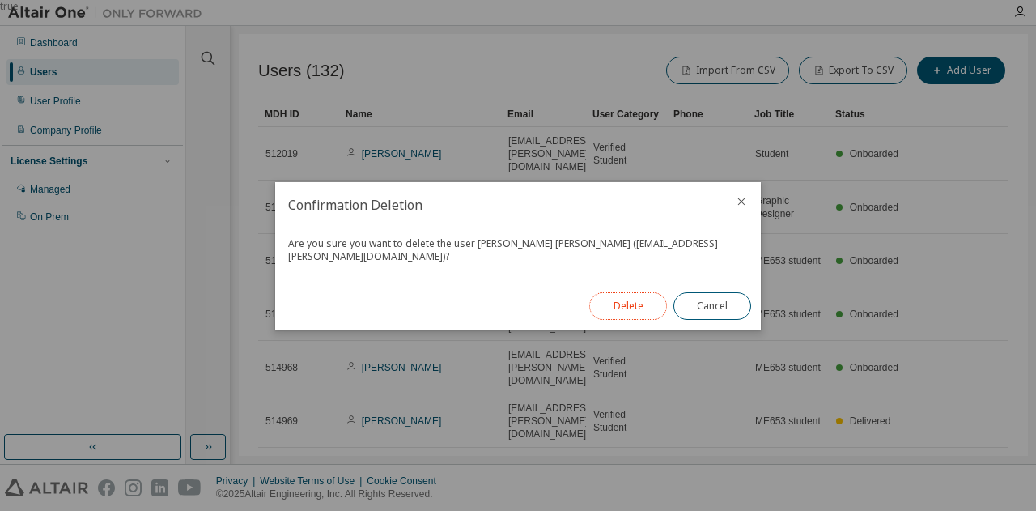
click at [635, 296] on button "Delete" at bounding box center [628, 306] width 78 height 28
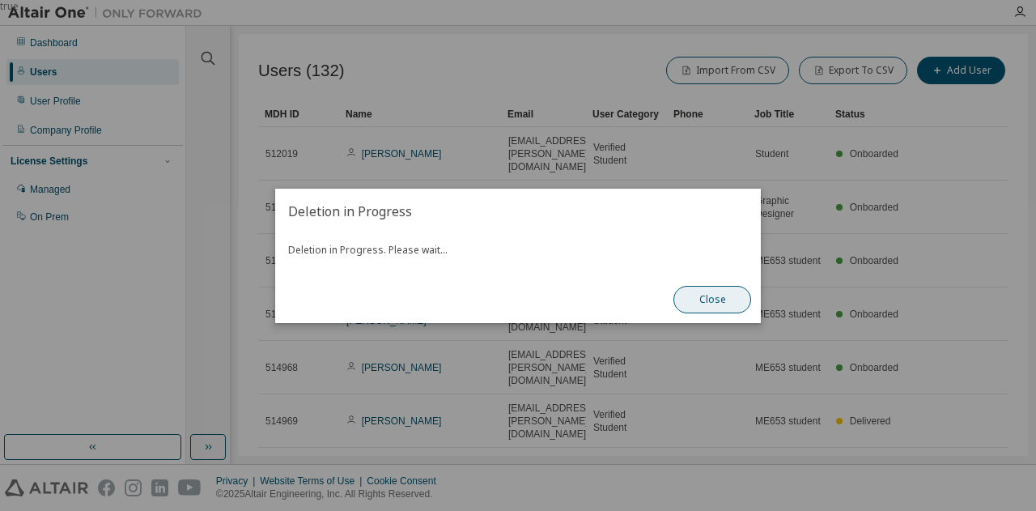
click at [708, 297] on button "Close" at bounding box center [713, 300] width 78 height 28
click at [725, 296] on button "Close" at bounding box center [713, 300] width 78 height 28
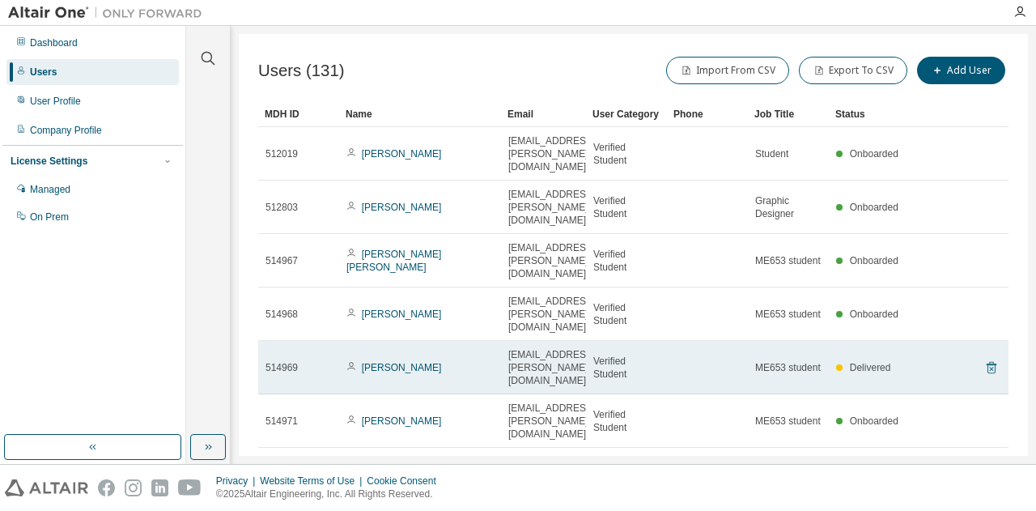
click at [984, 358] on icon at bounding box center [991, 367] width 15 height 19
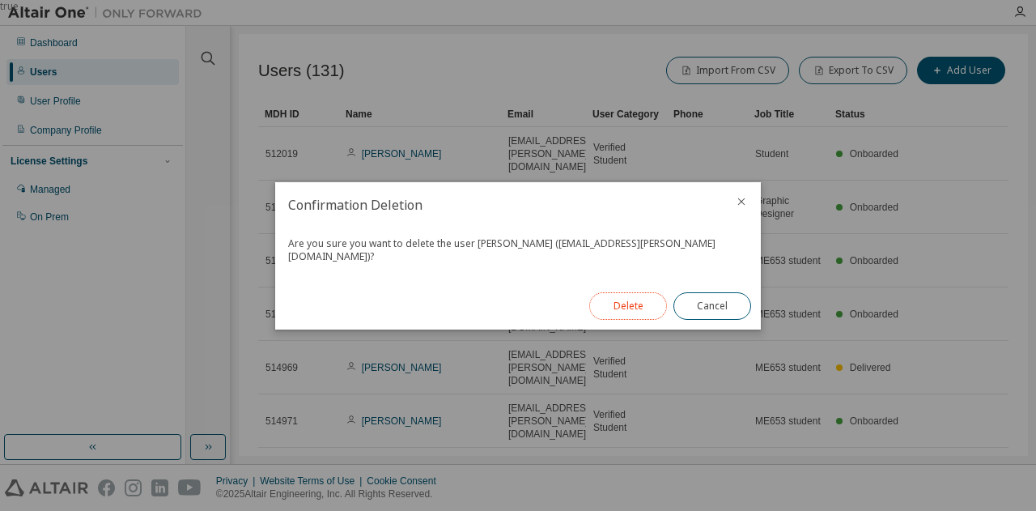
click at [615, 297] on button "Delete" at bounding box center [628, 306] width 78 height 28
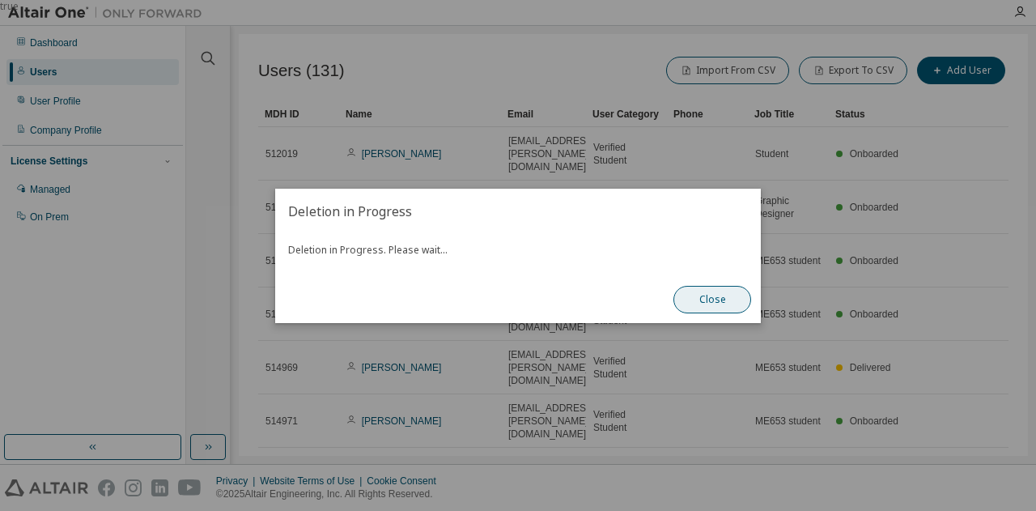
click at [693, 304] on button "Close" at bounding box center [713, 300] width 78 height 28
click at [695, 305] on button "Close" at bounding box center [713, 300] width 78 height 28
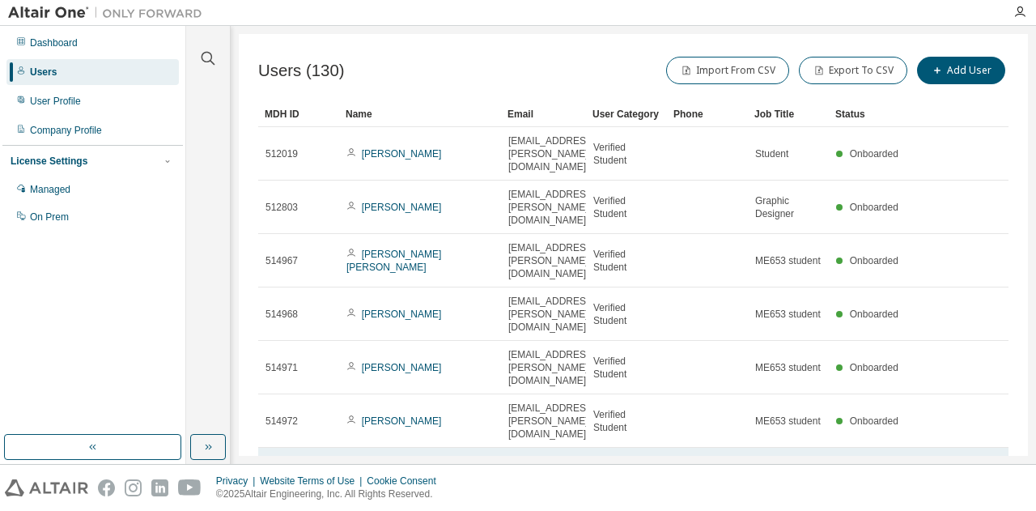
click at [984, 465] on icon at bounding box center [991, 474] width 15 height 19
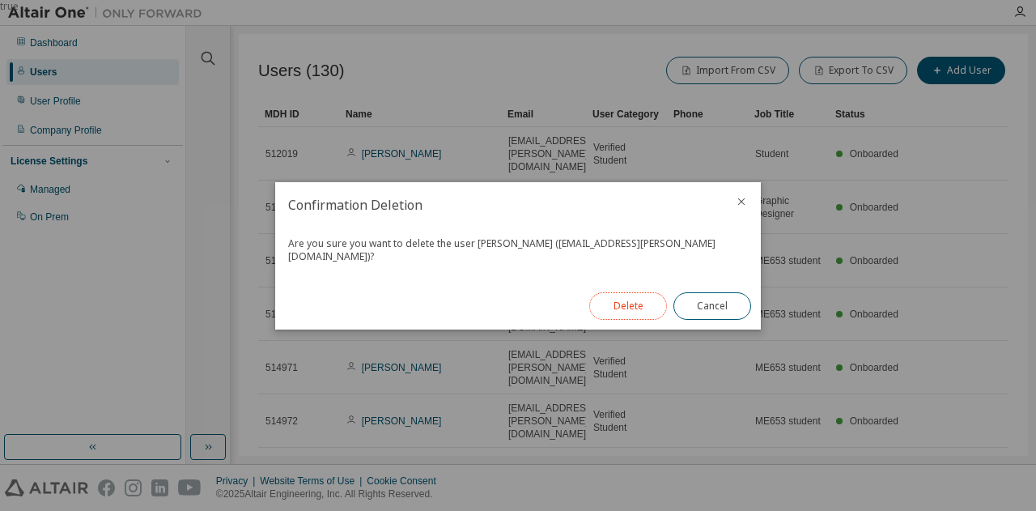
click at [625, 302] on button "Delete" at bounding box center [628, 306] width 78 height 28
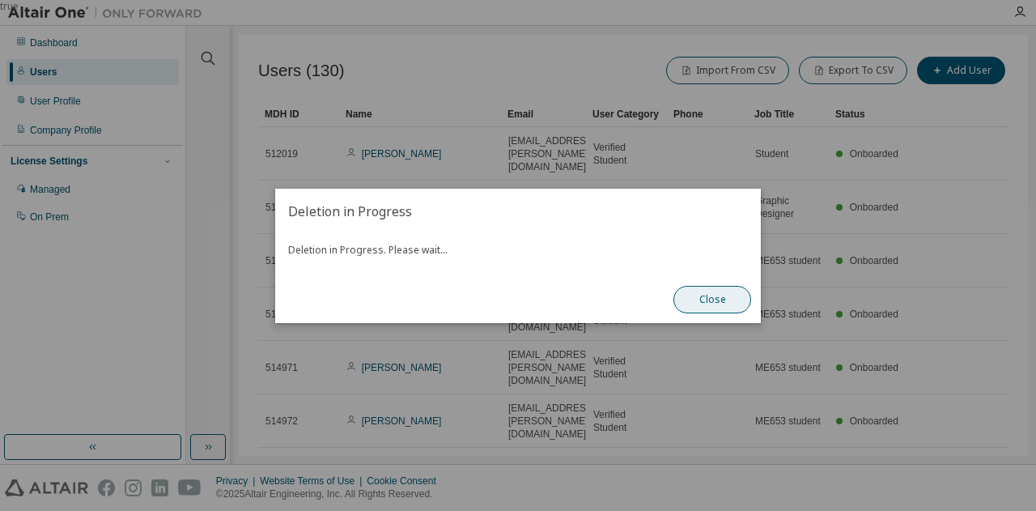
click at [704, 301] on button "Close" at bounding box center [713, 300] width 78 height 28
click at [714, 301] on button "Close" at bounding box center [713, 300] width 78 height 28
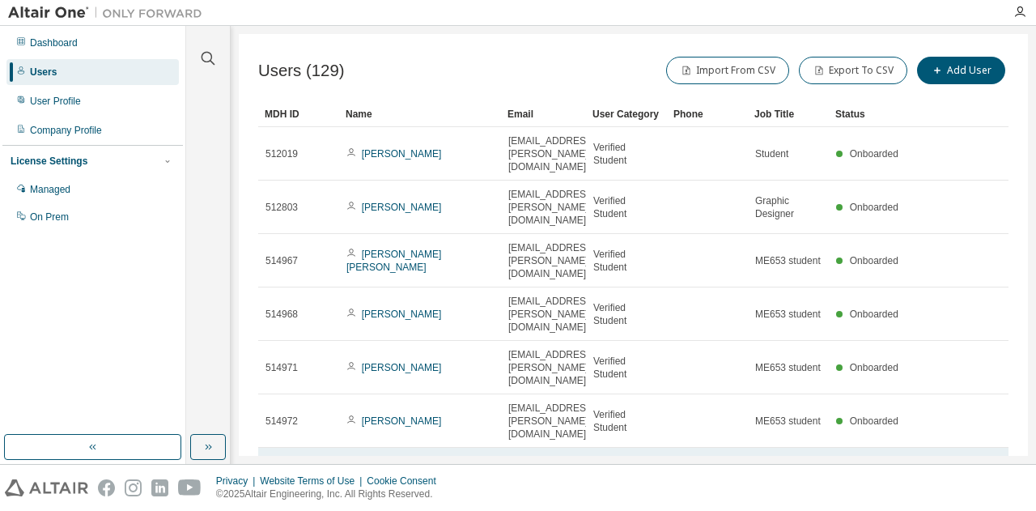
click at [991, 448] on tr "514974 [PERSON_NAME] [EMAIL_ADDRESS][PERSON_NAME][DOMAIN_NAME] Verified Student…" at bounding box center [633, 474] width 751 height 53
click at [989, 465] on icon at bounding box center [991, 474] width 15 height 19
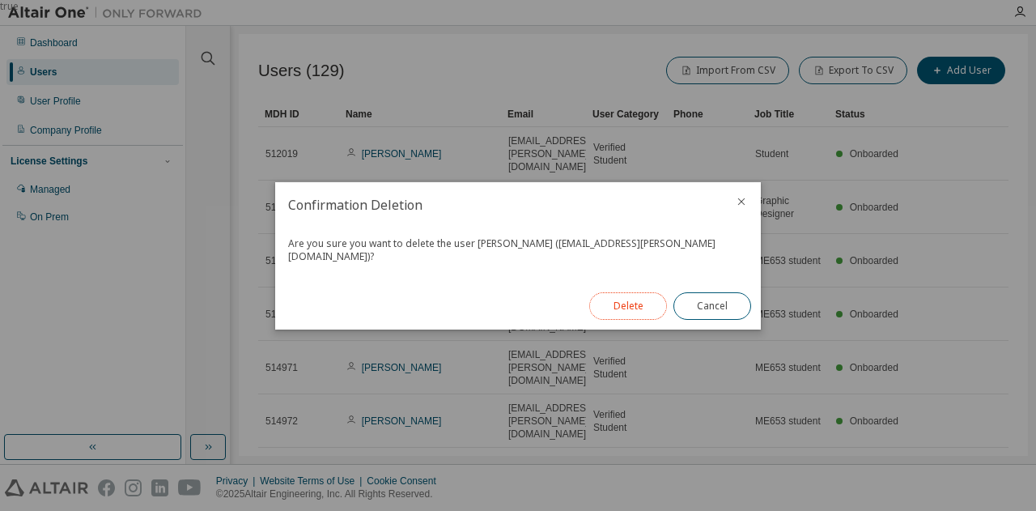
click at [632, 299] on button "Delete" at bounding box center [628, 306] width 78 height 28
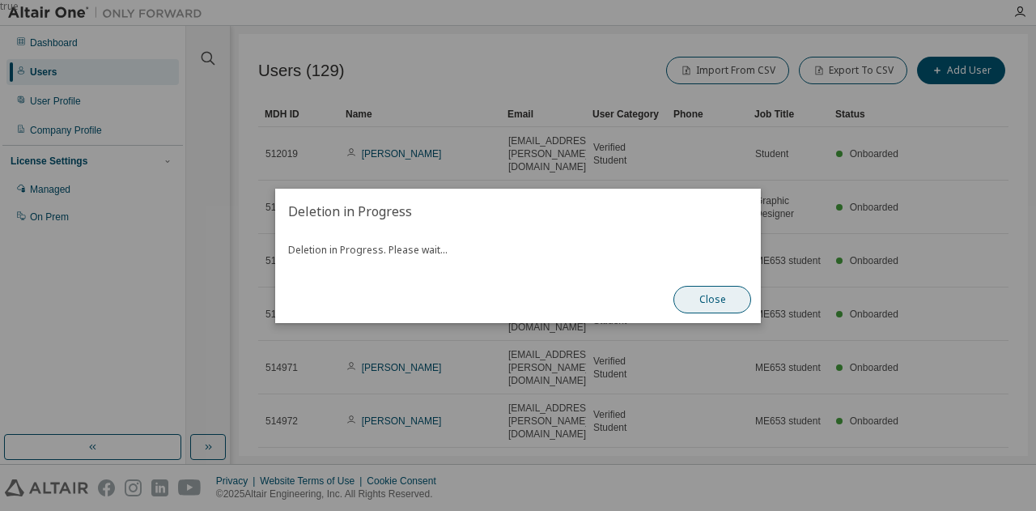
click at [699, 291] on button "Close" at bounding box center [713, 300] width 78 height 28
click at [712, 296] on button "Close" at bounding box center [713, 300] width 78 height 28
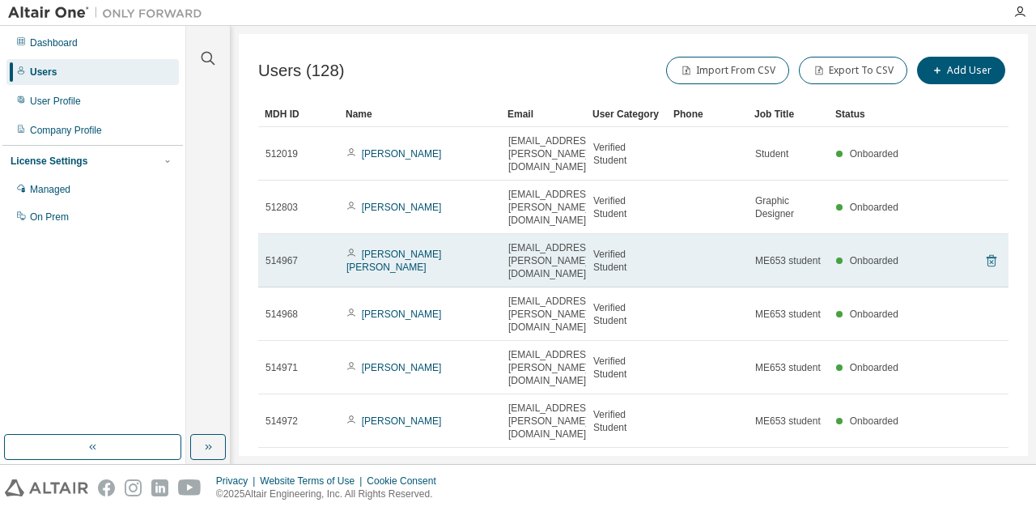
click at [989, 251] on icon at bounding box center [991, 260] width 15 height 19
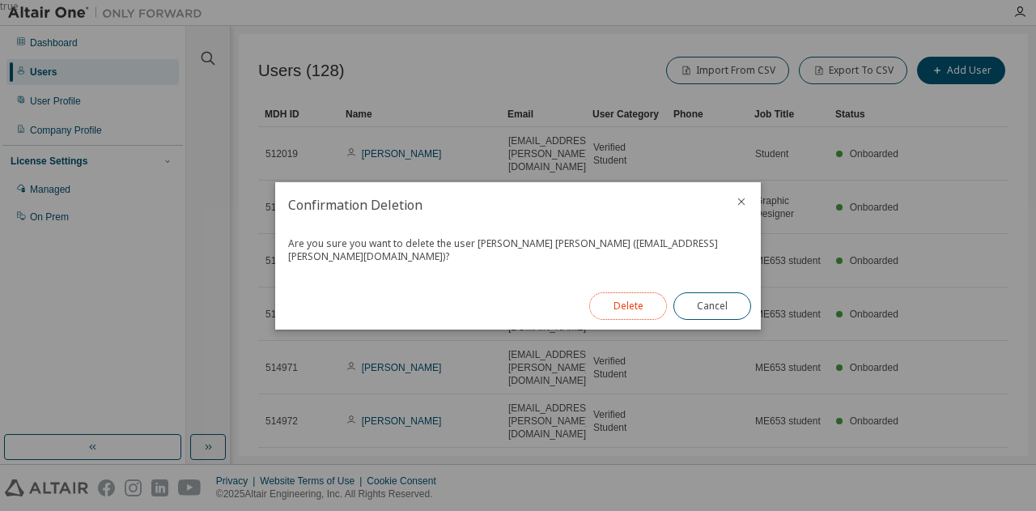
click at [627, 292] on button "Delete" at bounding box center [628, 306] width 78 height 28
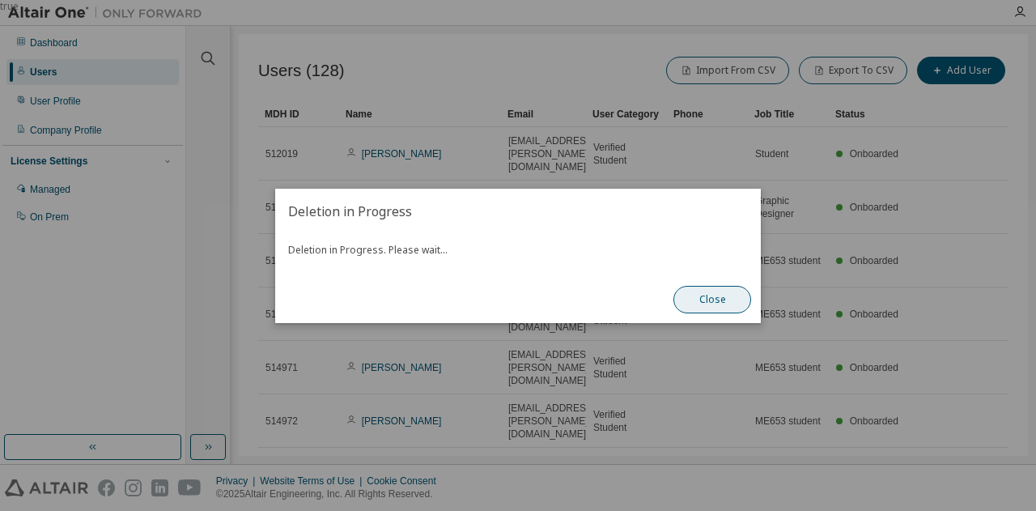
click at [712, 302] on button "Close" at bounding box center [713, 300] width 78 height 28
click at [698, 307] on button "Close" at bounding box center [713, 300] width 78 height 28
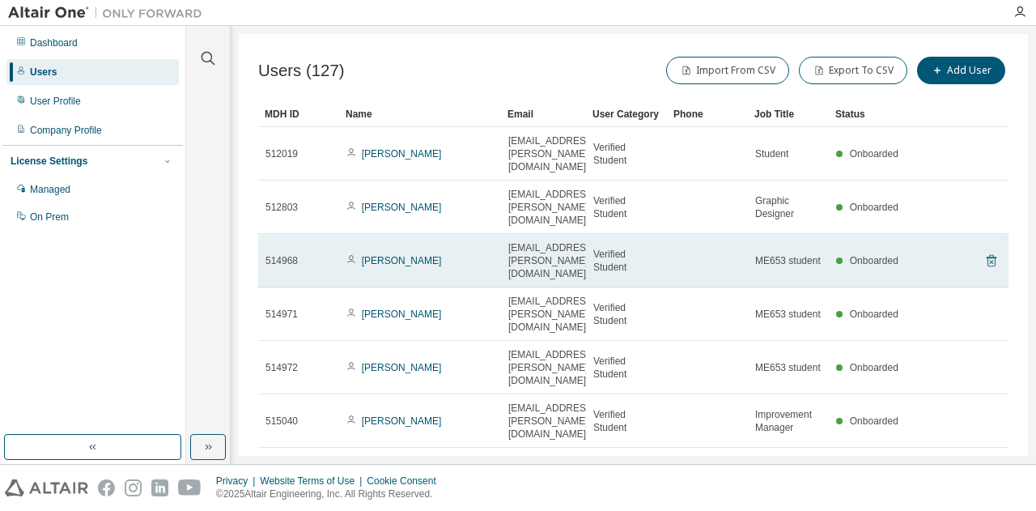
click at [984, 251] on icon at bounding box center [991, 260] width 15 height 19
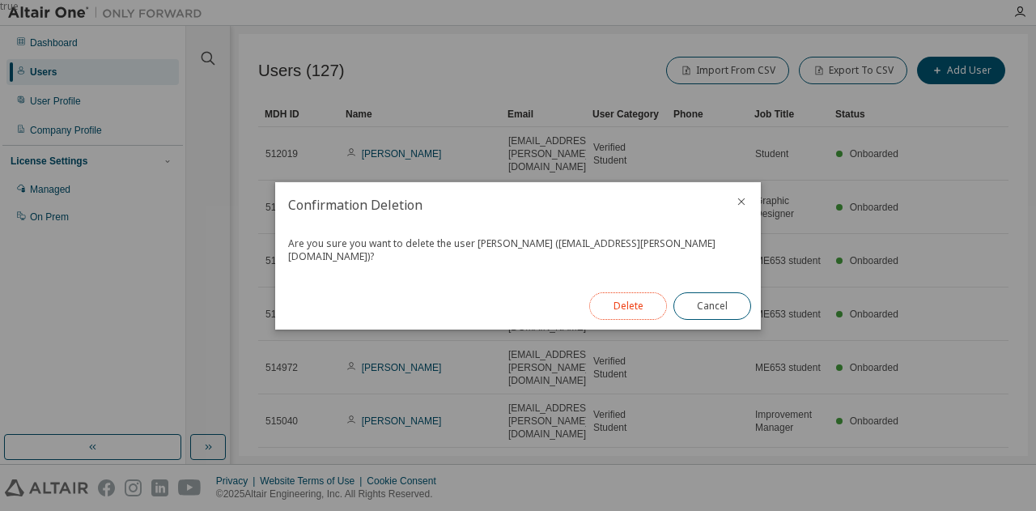
click at [615, 294] on button "Delete" at bounding box center [628, 306] width 78 height 28
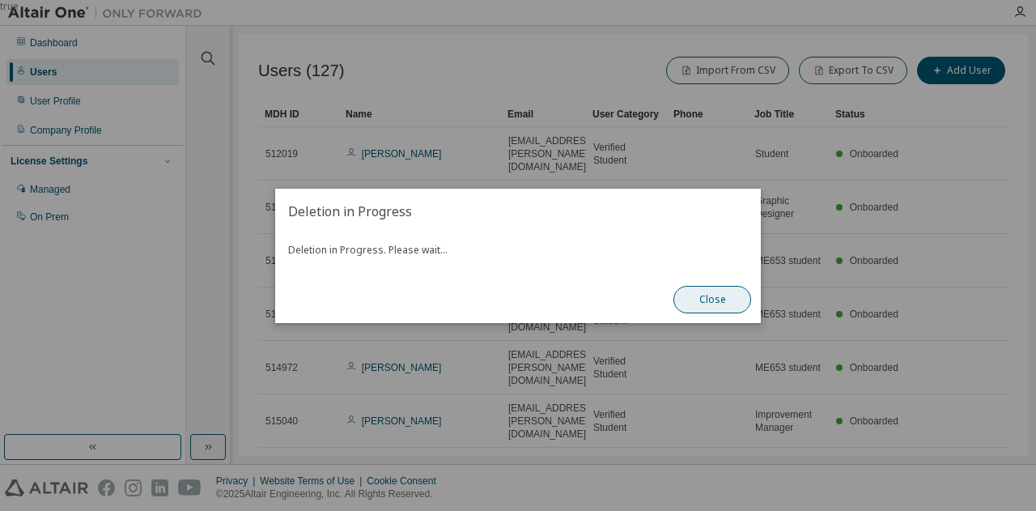
click at [714, 297] on button "Close" at bounding box center [713, 300] width 78 height 28
click at [701, 296] on button "Close" at bounding box center [713, 300] width 78 height 28
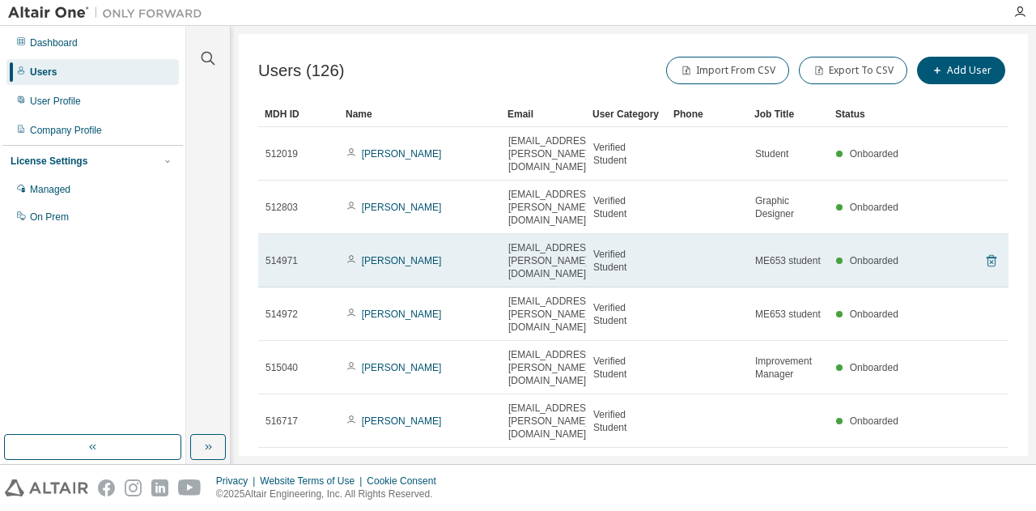
click at [988, 255] on icon at bounding box center [992, 261] width 10 height 12
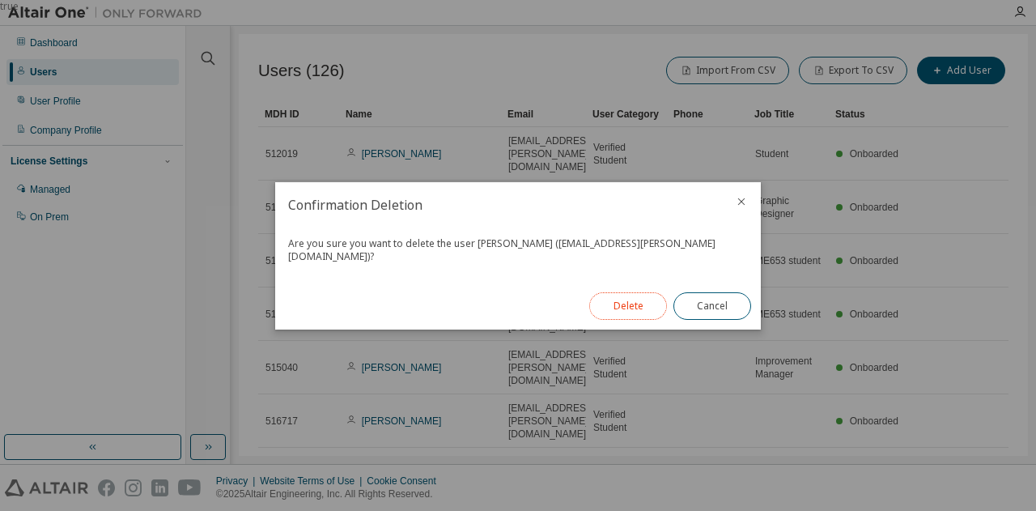
click at [649, 296] on button "Delete" at bounding box center [628, 306] width 78 height 28
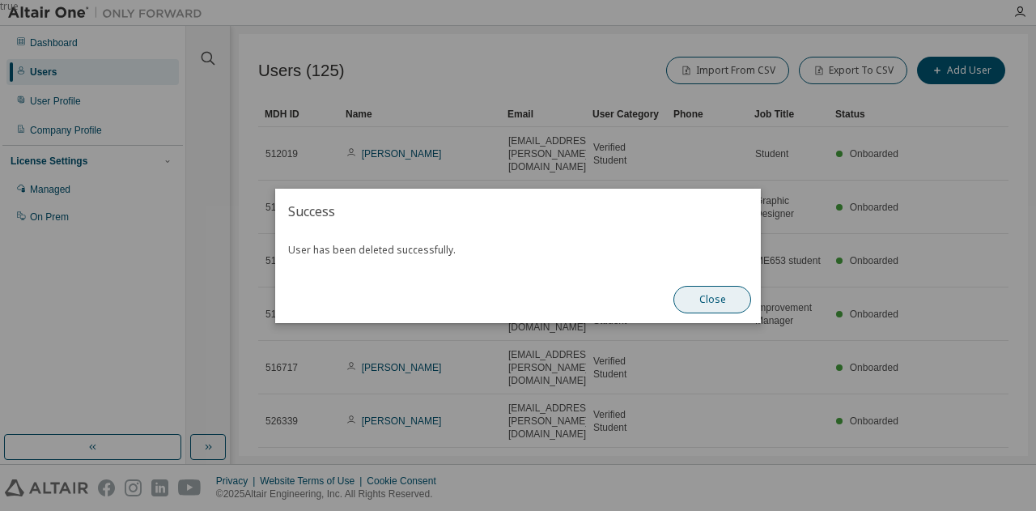
click at [695, 294] on button "Close" at bounding box center [713, 300] width 78 height 28
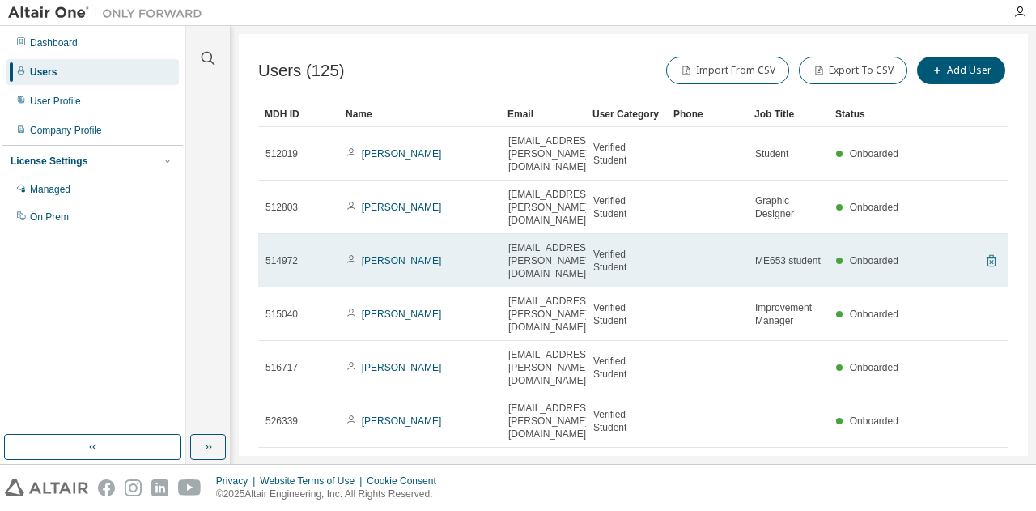
click at [987, 255] on icon at bounding box center [992, 261] width 10 height 12
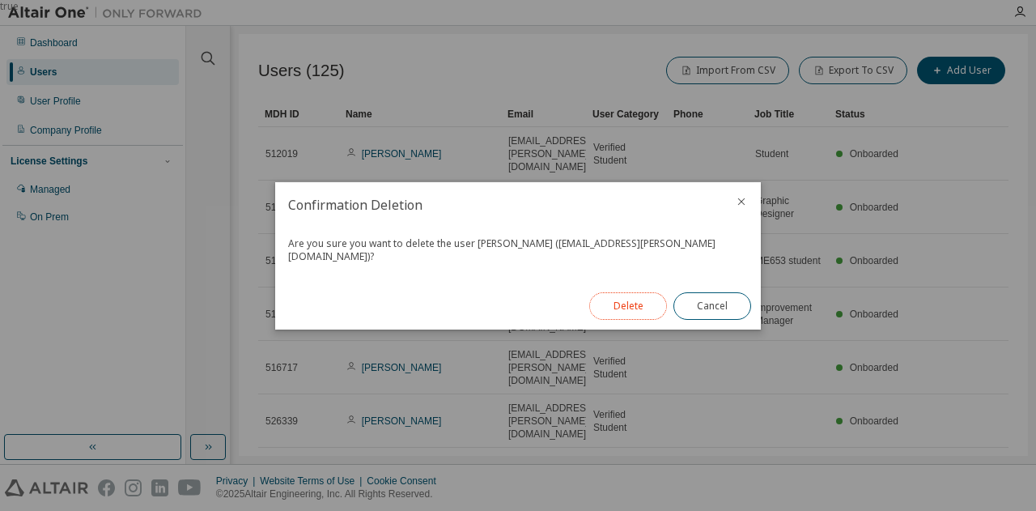
click at [633, 292] on button "Delete" at bounding box center [628, 306] width 78 height 28
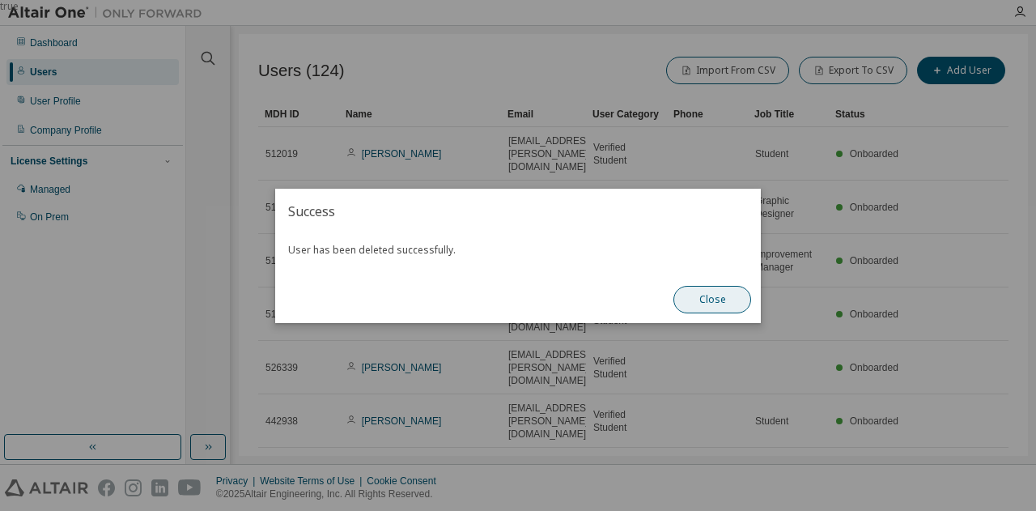
click at [695, 296] on button "Close" at bounding box center [713, 300] width 78 height 28
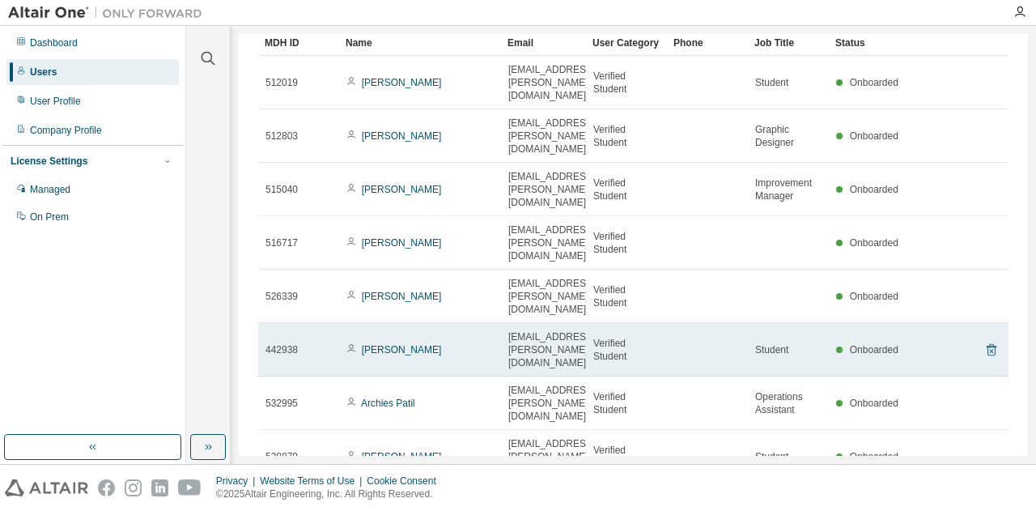
scroll to position [72, 0]
click at [987, 343] on icon at bounding box center [992, 349] width 10 height 12
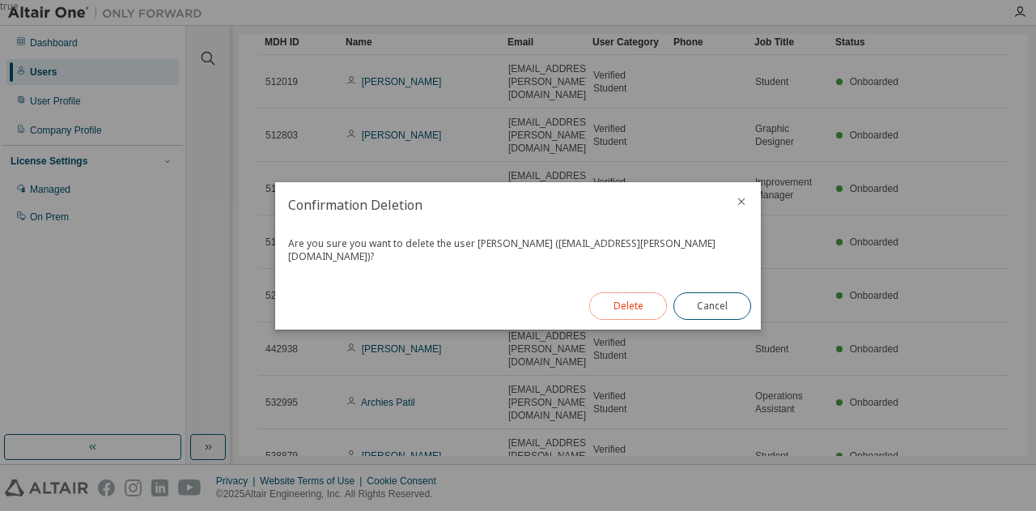
click at [641, 300] on button "Delete" at bounding box center [628, 306] width 78 height 28
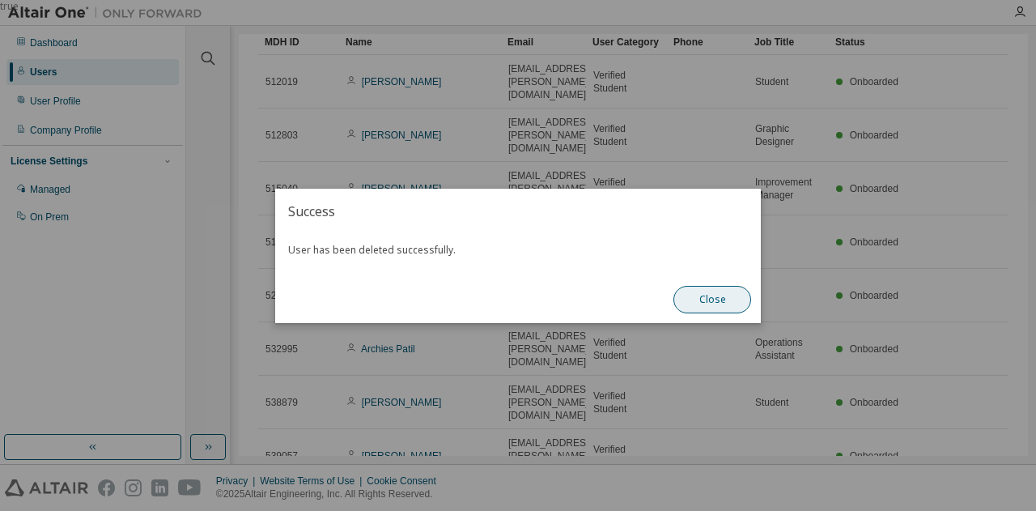
click at [715, 300] on button "Close" at bounding box center [713, 300] width 78 height 28
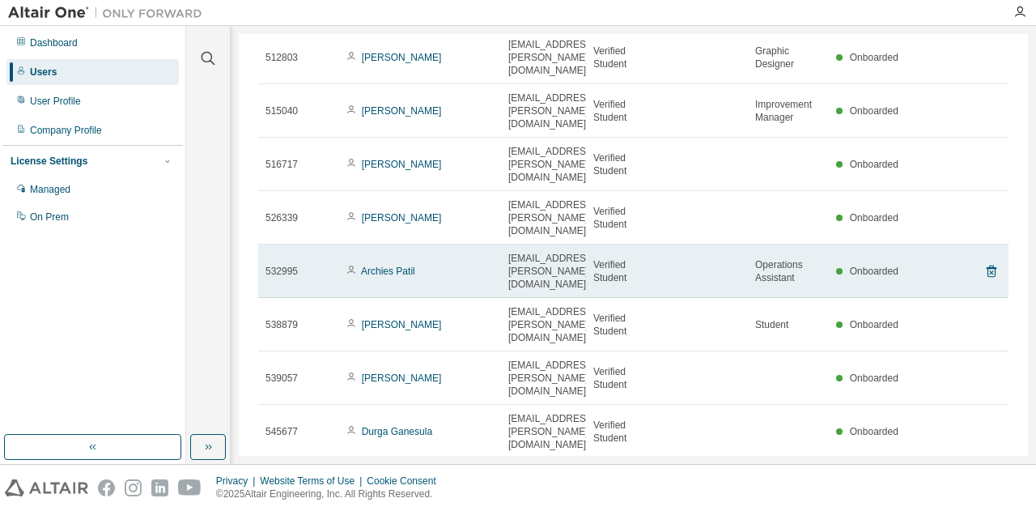
scroll to position [151, 0]
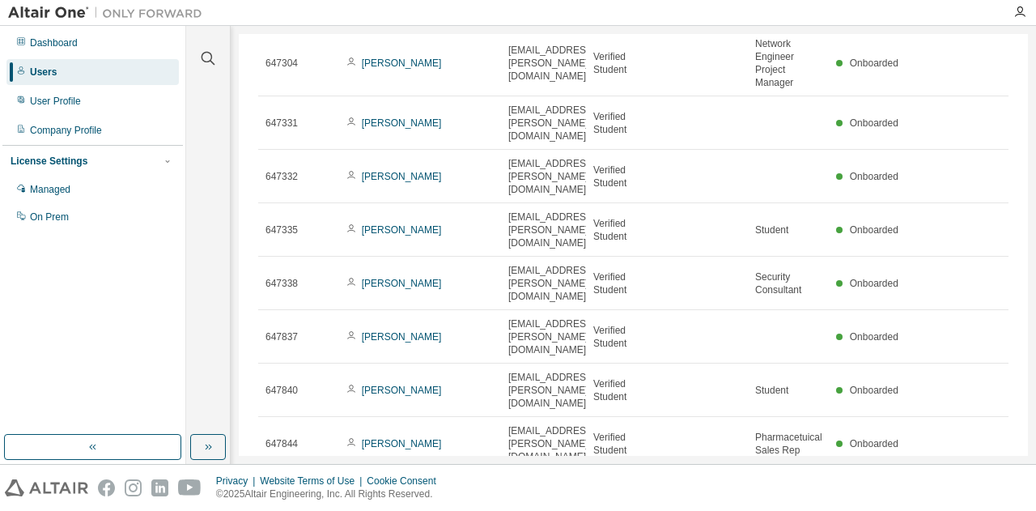
click at [961, 470] on tr "647851 [PERSON_NAME] [EMAIL_ADDRESS][PERSON_NAME][DOMAIN_NAME] Verified Student…" at bounding box center [633, 496] width 751 height 53
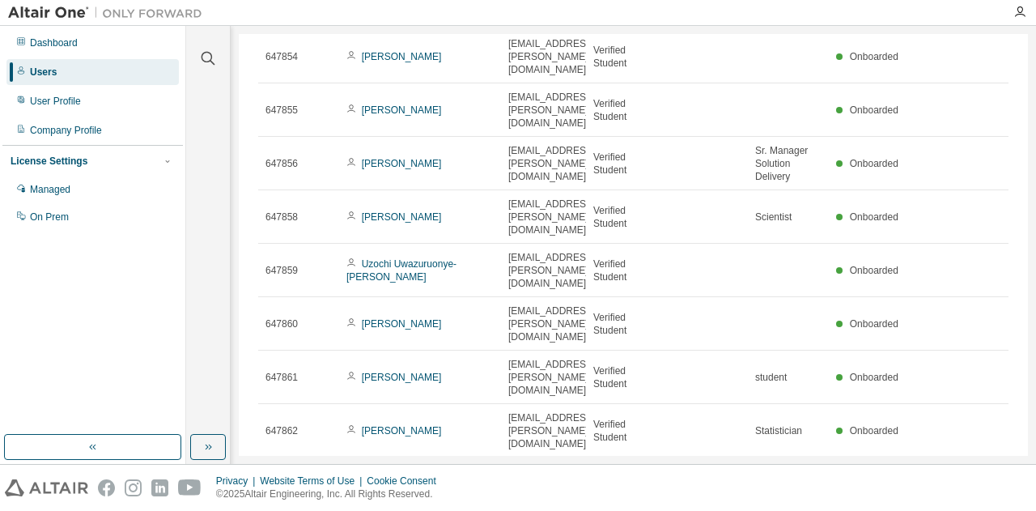
type input "**"
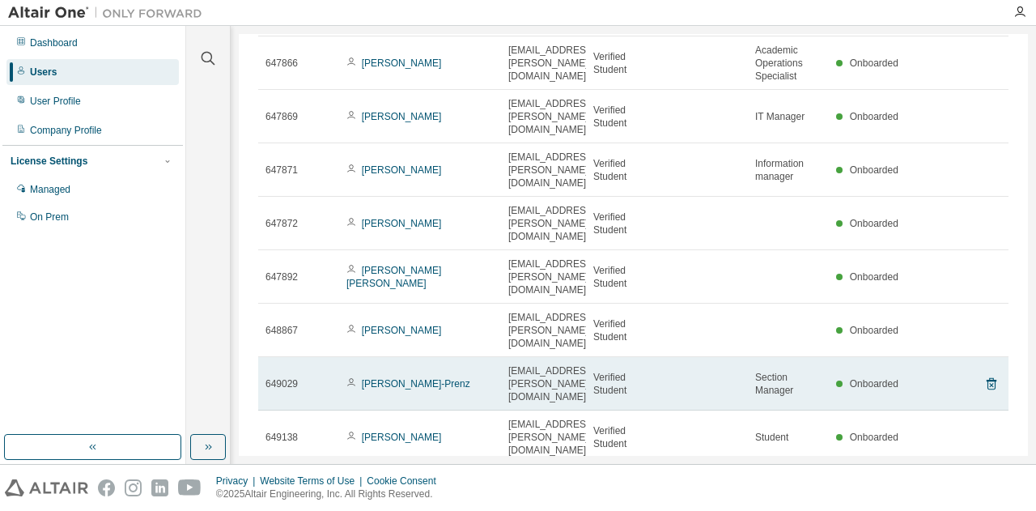
scroll to position [0, 0]
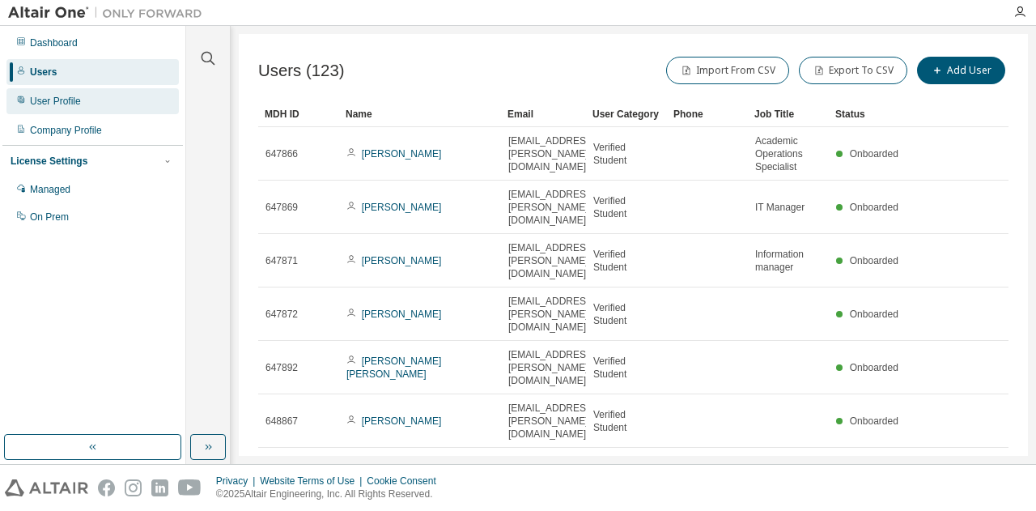
click at [26, 104] on div "User Profile" at bounding box center [92, 101] width 172 height 26
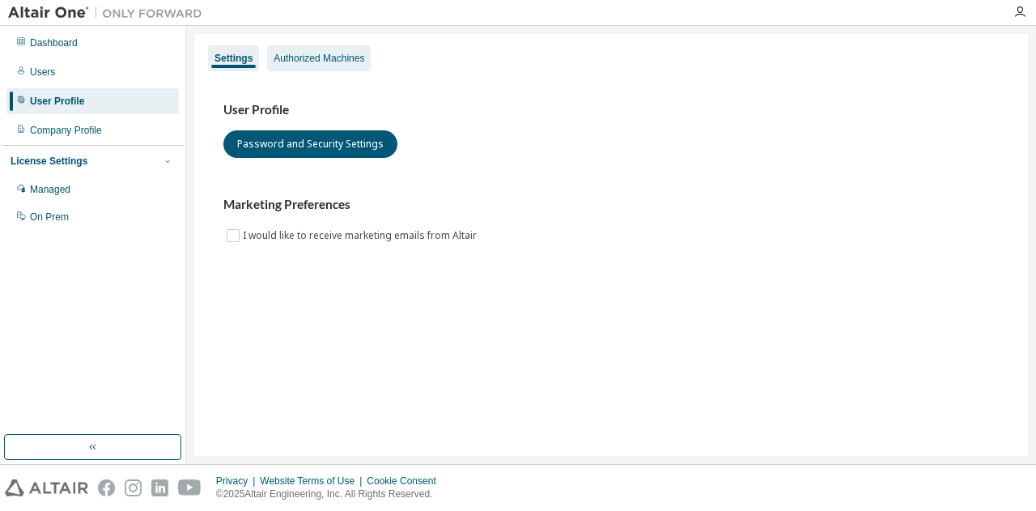
click at [338, 59] on div "Authorized Machines" at bounding box center [319, 58] width 91 height 13
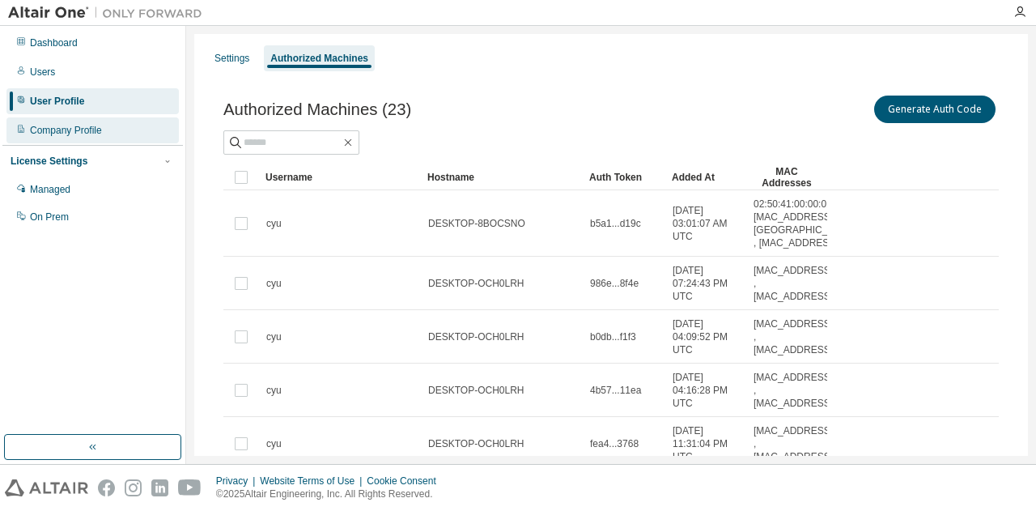
click at [82, 133] on div "Company Profile" at bounding box center [66, 130] width 72 height 13
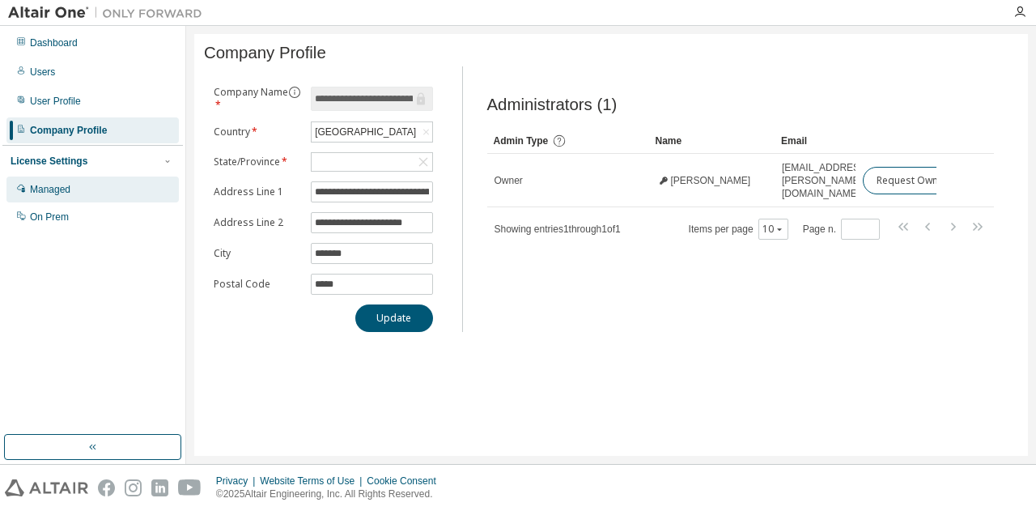
click at [120, 194] on div "Managed" at bounding box center [92, 189] width 172 height 26
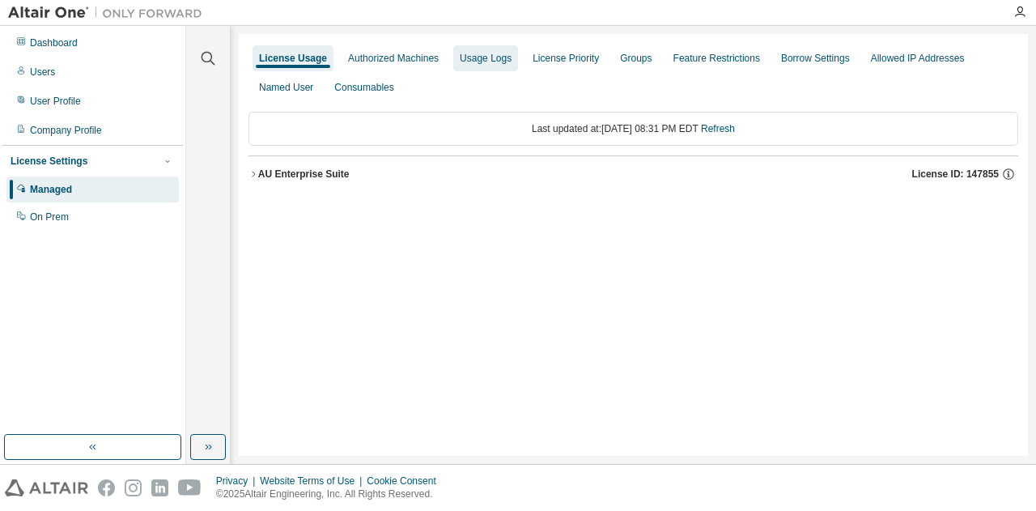
click at [492, 70] on div "Usage Logs" at bounding box center [485, 58] width 65 height 26
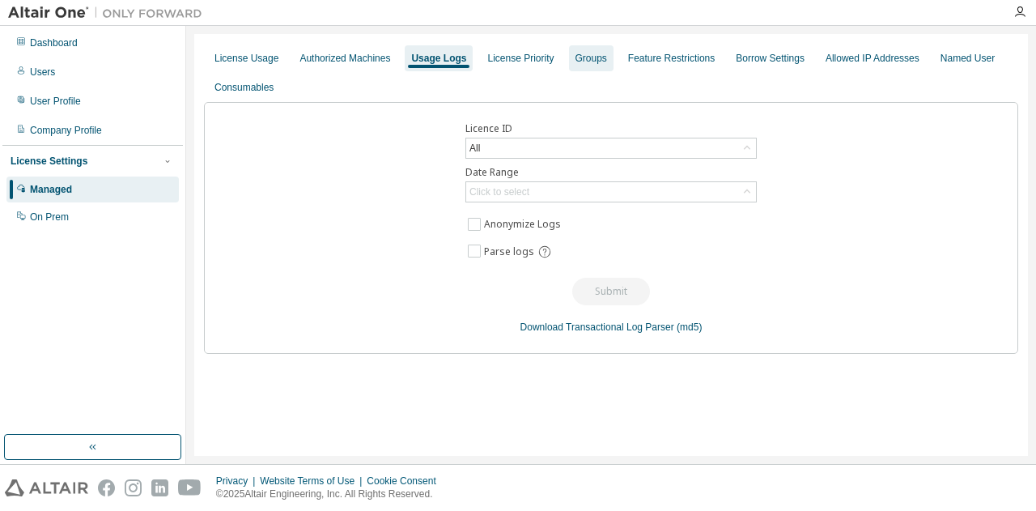
click at [611, 66] on div "Groups" at bounding box center [591, 58] width 45 height 26
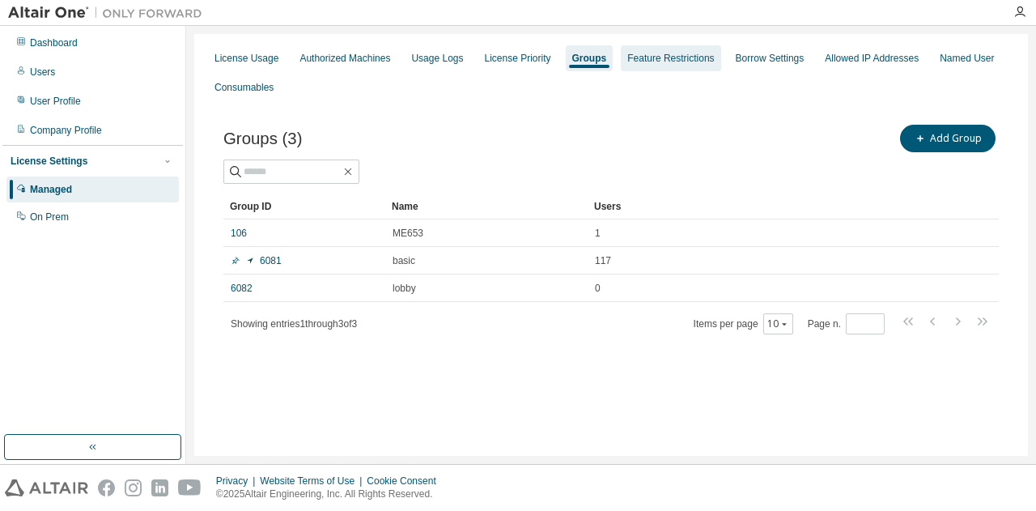
click at [693, 57] on div "Feature Restrictions" at bounding box center [670, 58] width 87 height 13
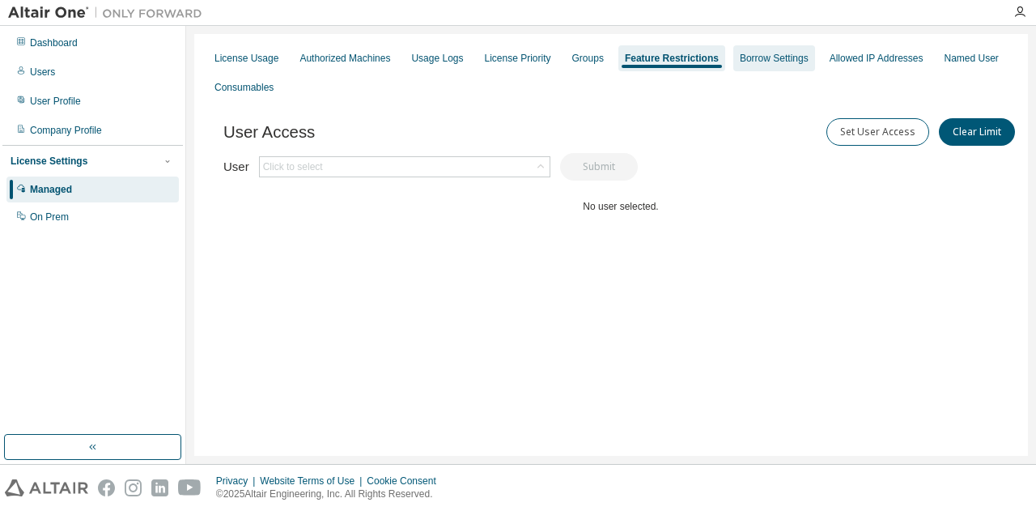
click at [790, 62] on div "Borrow Settings" at bounding box center [774, 58] width 69 height 13
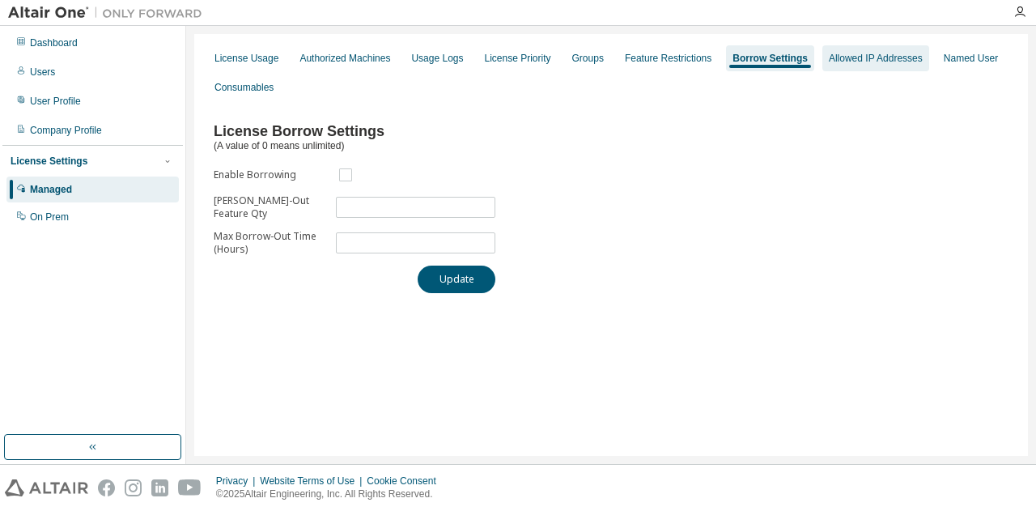
click at [865, 64] on div "Allowed IP Addresses" at bounding box center [876, 58] width 94 height 13
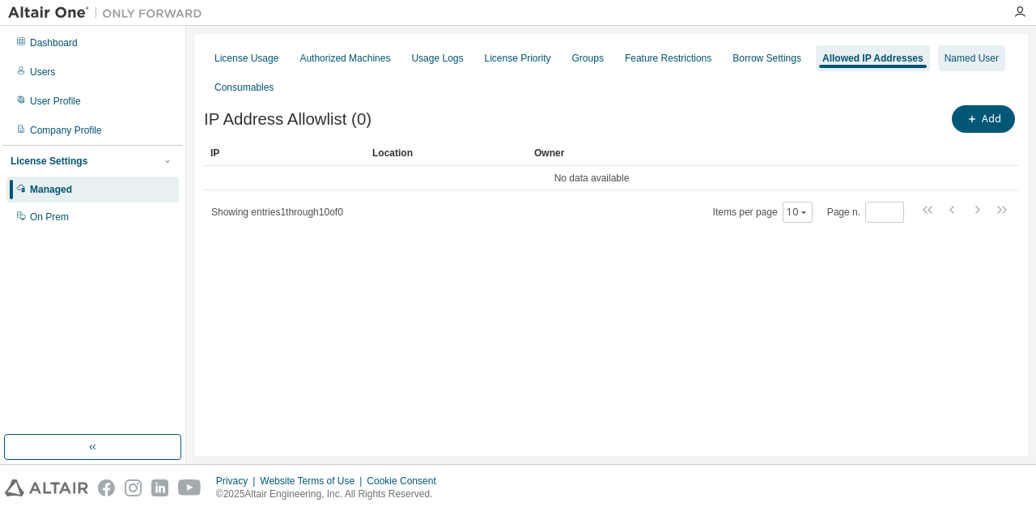
click at [945, 65] on div "Named User" at bounding box center [972, 58] width 54 height 13
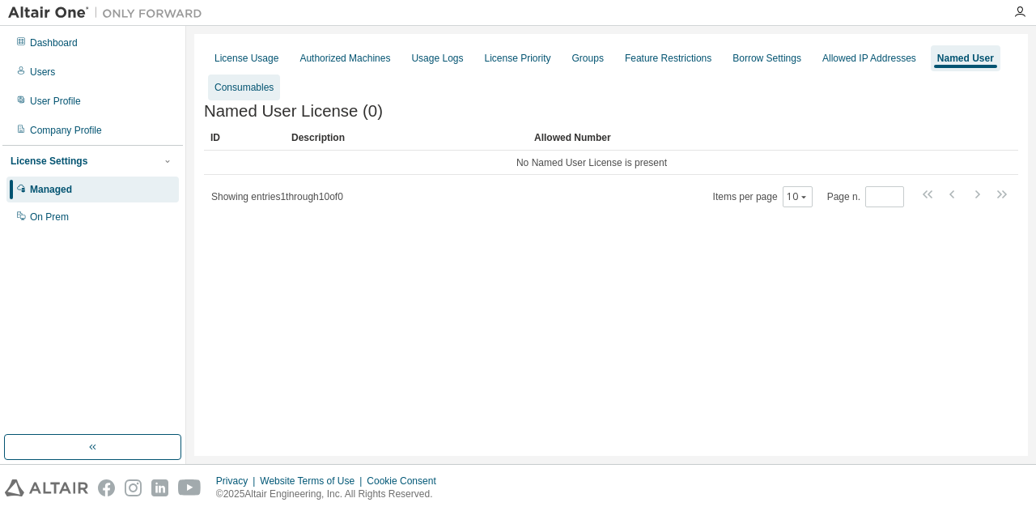
click at [274, 90] on div "Consumables" at bounding box center [244, 87] width 59 height 13
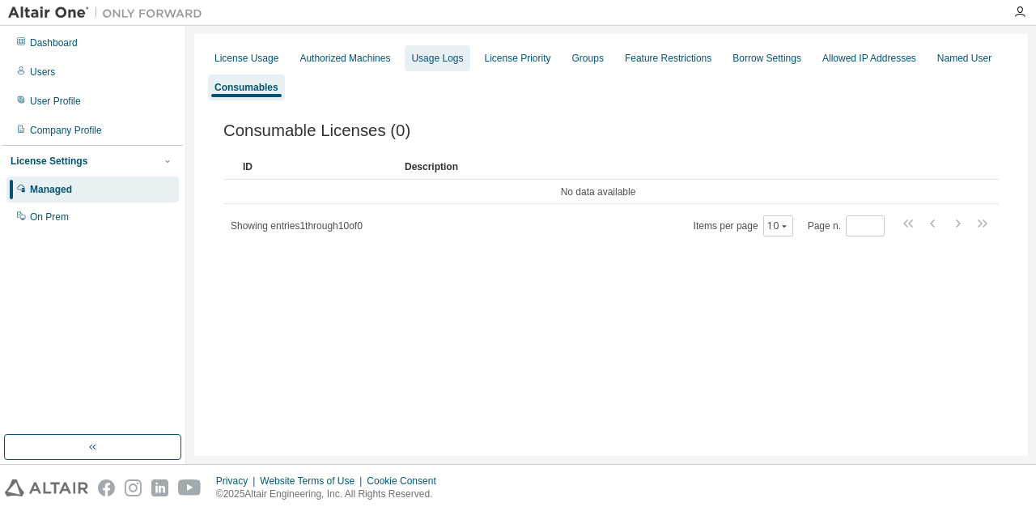
click at [427, 57] on div "Usage Logs" at bounding box center [437, 58] width 52 height 13
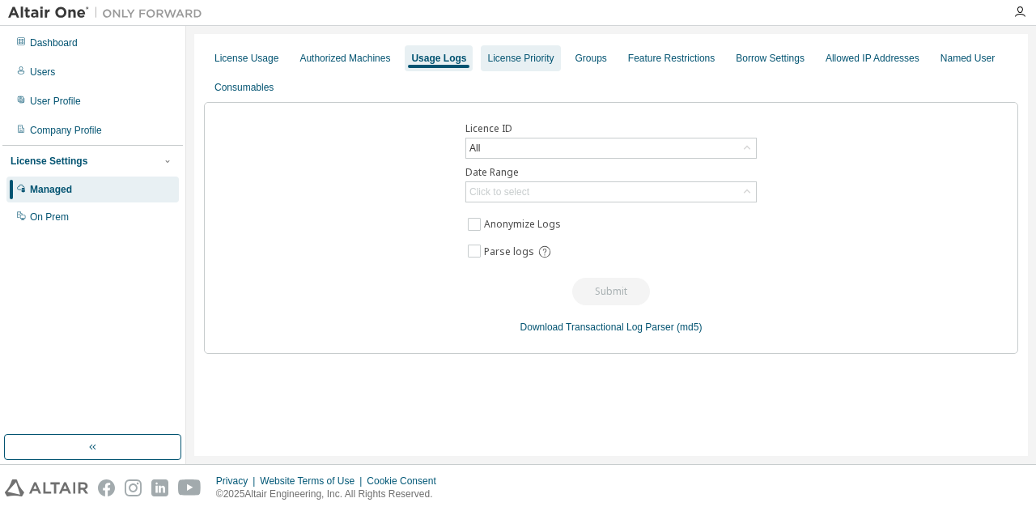
click at [534, 62] on div "License Priority" at bounding box center [520, 58] width 66 height 13
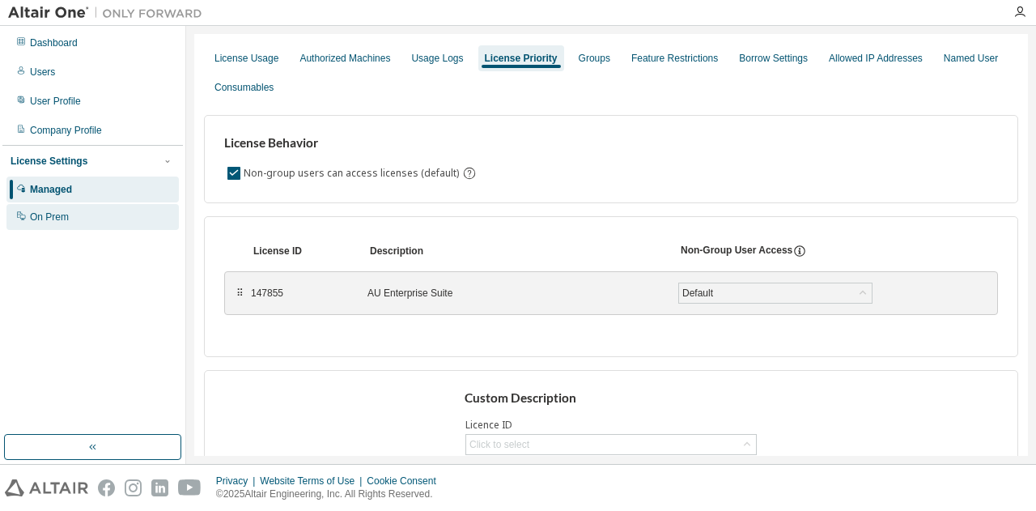
click at [52, 218] on div "On Prem" at bounding box center [49, 216] width 39 height 13
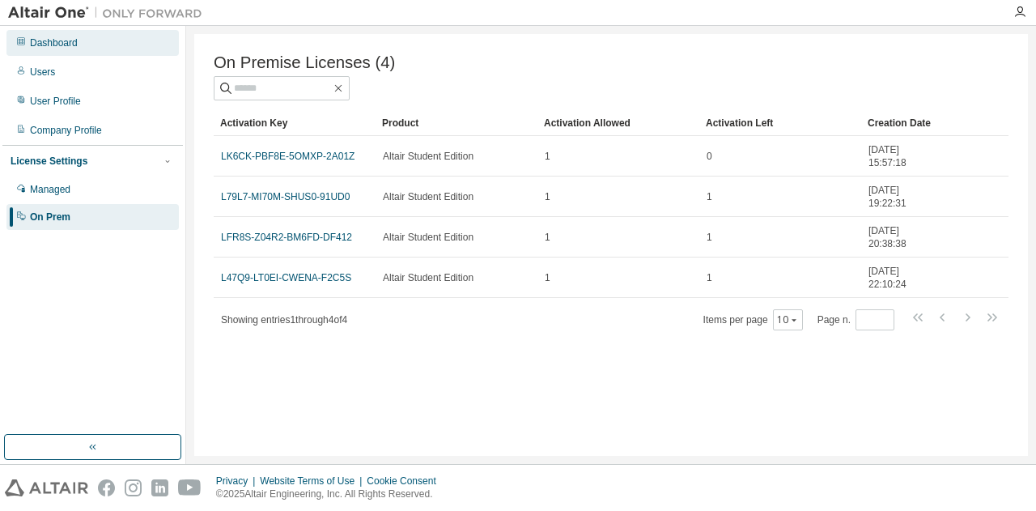
click at [102, 45] on div "Dashboard" at bounding box center [92, 43] width 172 height 26
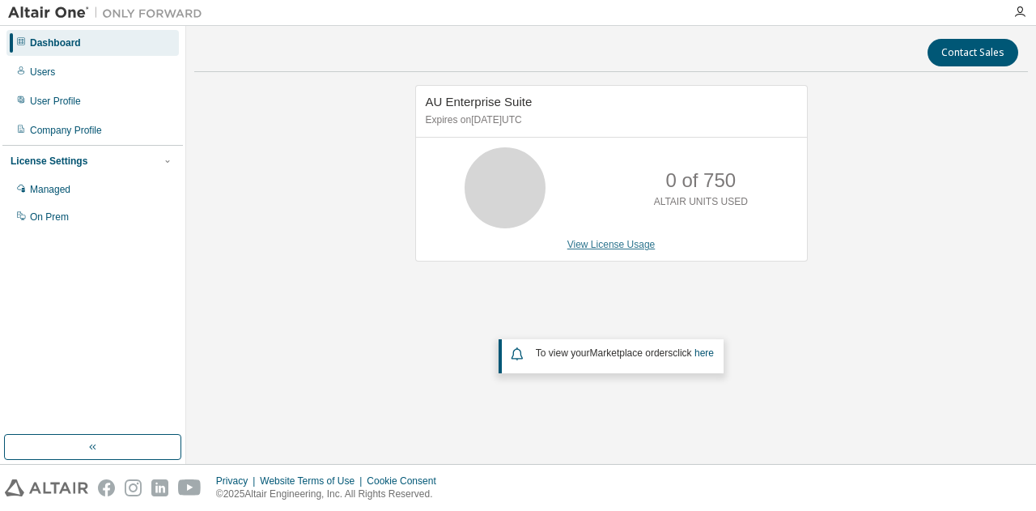
click at [605, 242] on link "View License Usage" at bounding box center [612, 244] width 88 height 11
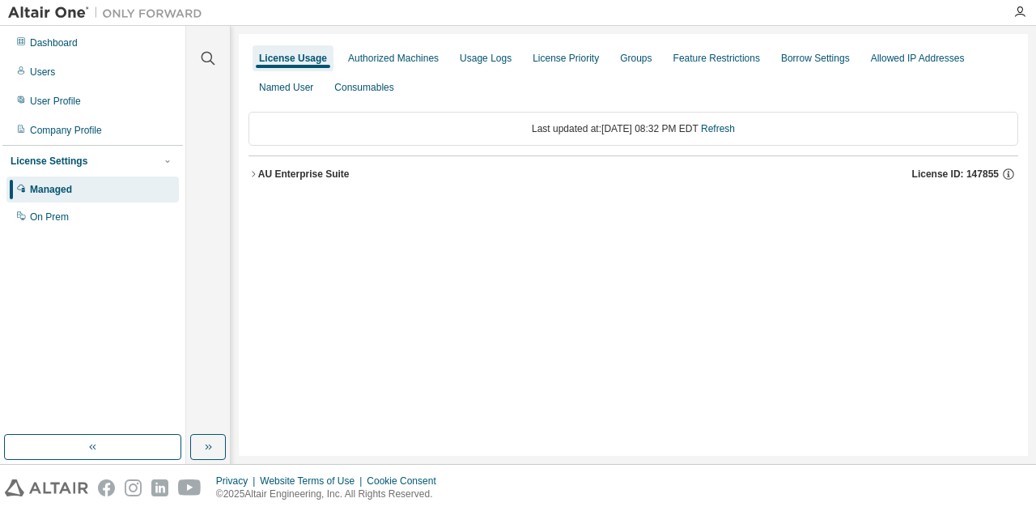
click at [257, 176] on icon "button" at bounding box center [254, 174] width 10 height 10
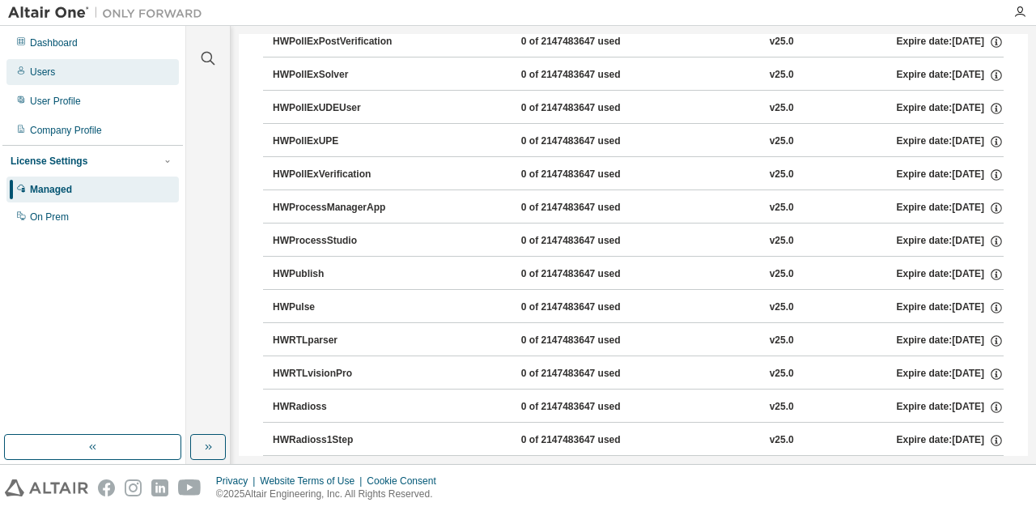
scroll to position [7866, 0]
click at [60, 45] on div "Dashboard" at bounding box center [54, 42] width 48 height 13
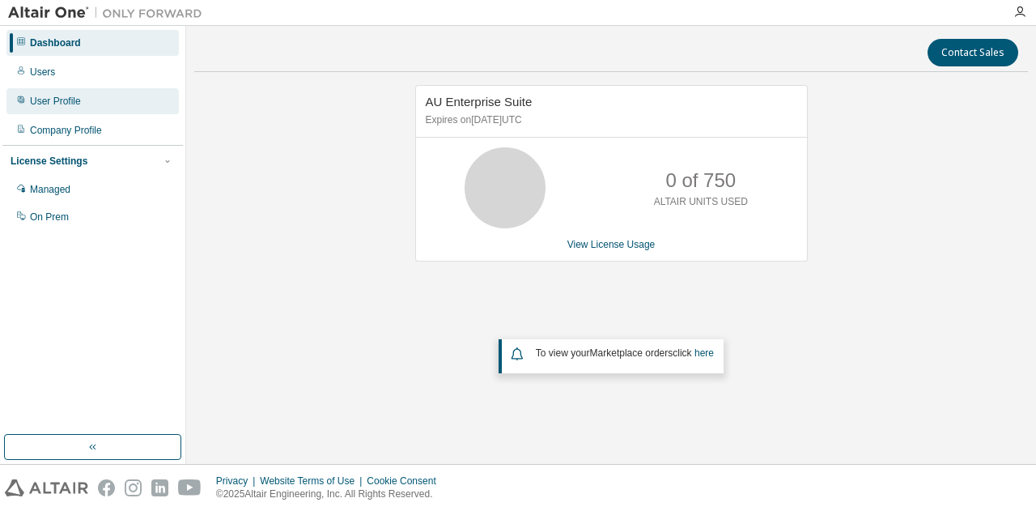
click at [45, 70] on div "Users" at bounding box center [42, 72] width 25 height 13
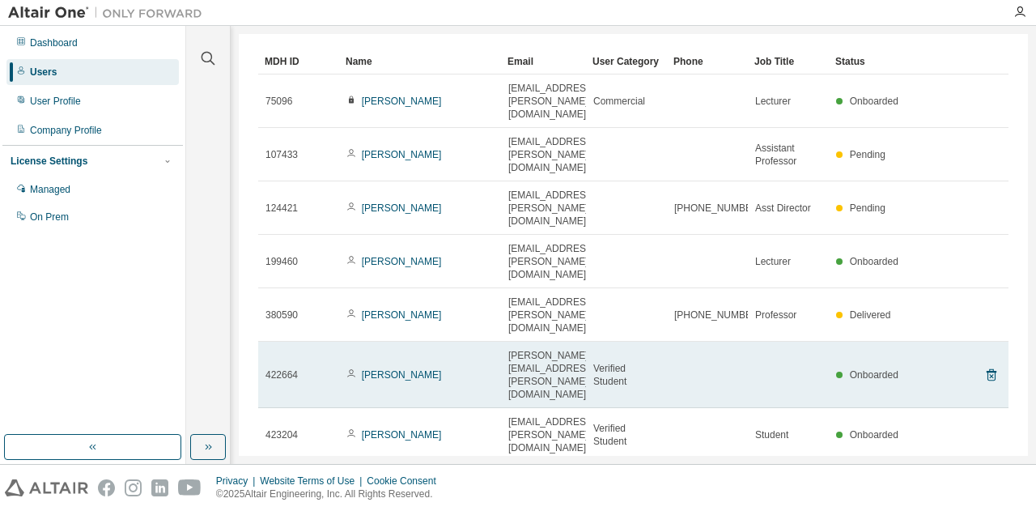
scroll to position [99, 0]
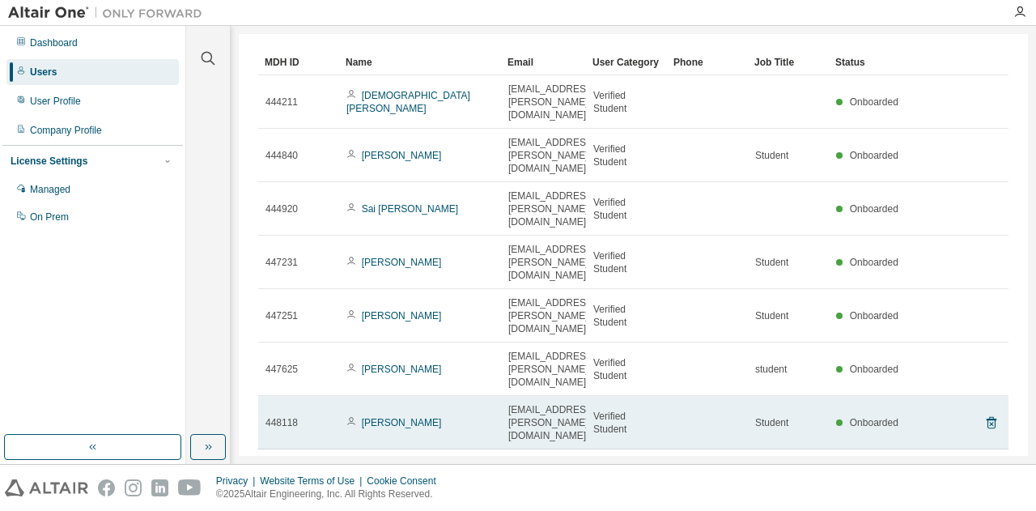
scroll to position [151, 0]
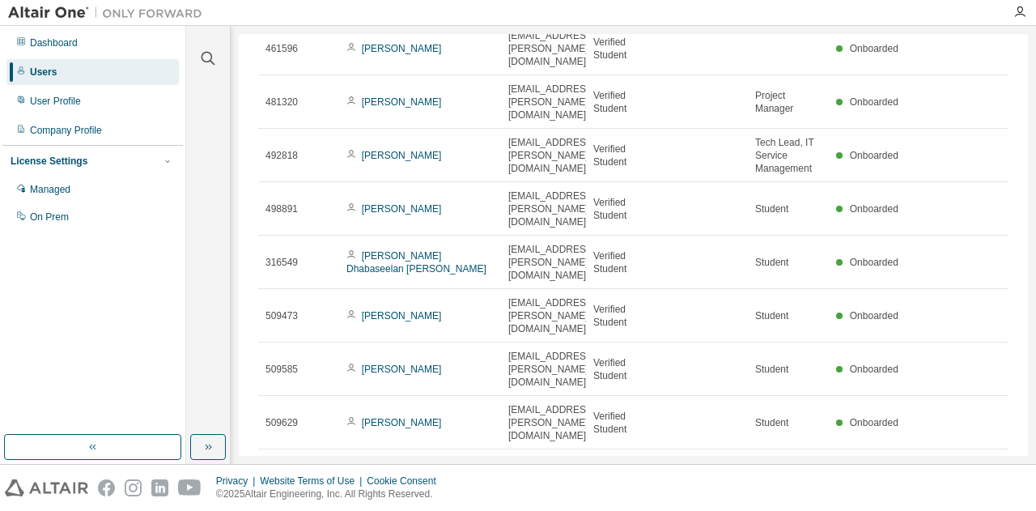
scroll to position [159, 0]
click at [958, 510] on icon "button" at bounding box center [967, 521] width 19 height 19
type input "*"
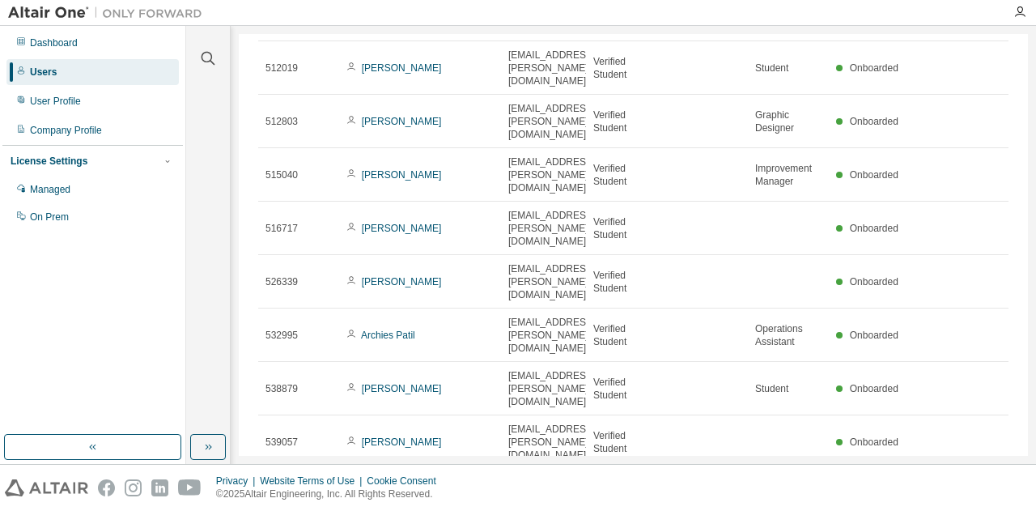
scroll to position [0, 0]
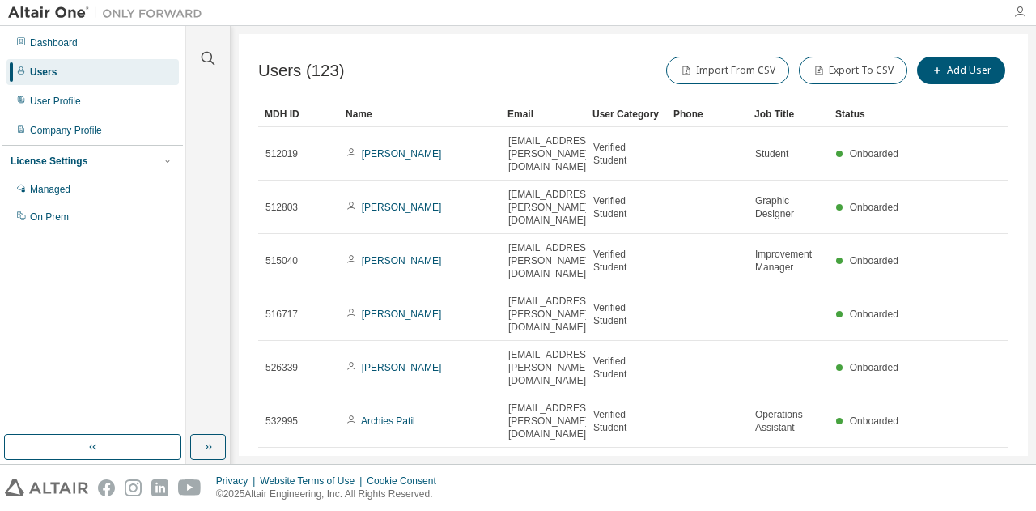
click at [1019, 14] on icon "button" at bounding box center [1020, 12] width 13 height 13
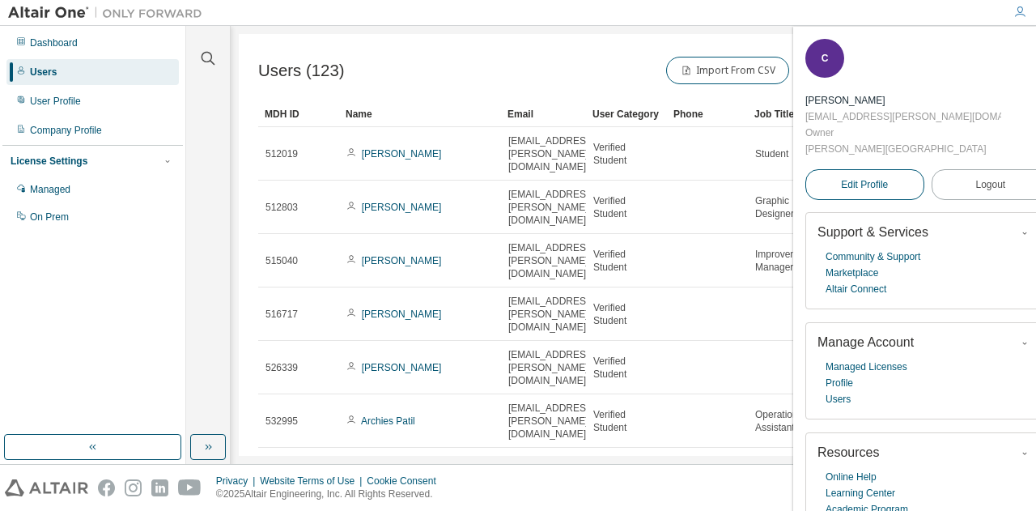
click at [870, 178] on span "Edit Profile" at bounding box center [864, 184] width 47 height 13
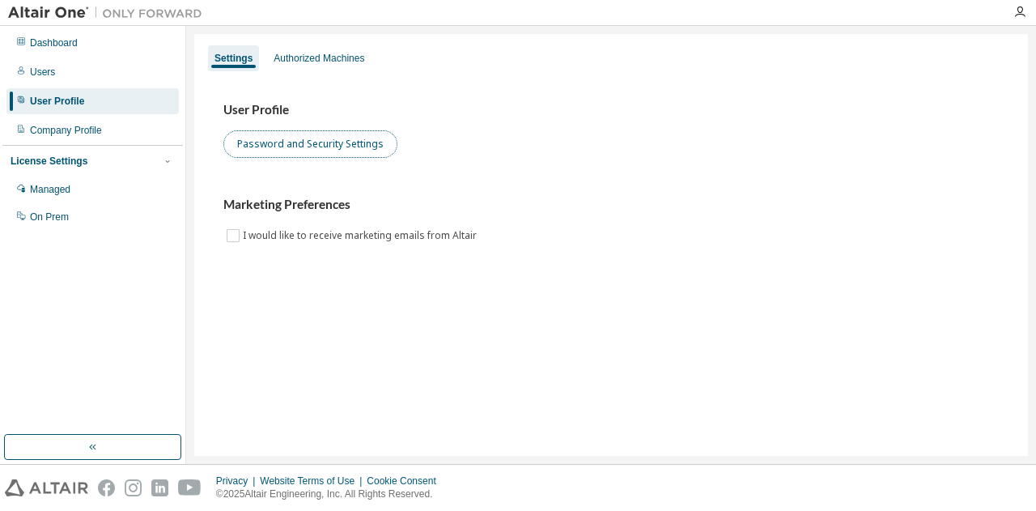
click at [322, 139] on button "Password and Security Settings" at bounding box center [310, 144] width 174 height 28
